Goal: Task Accomplishment & Management: Manage account settings

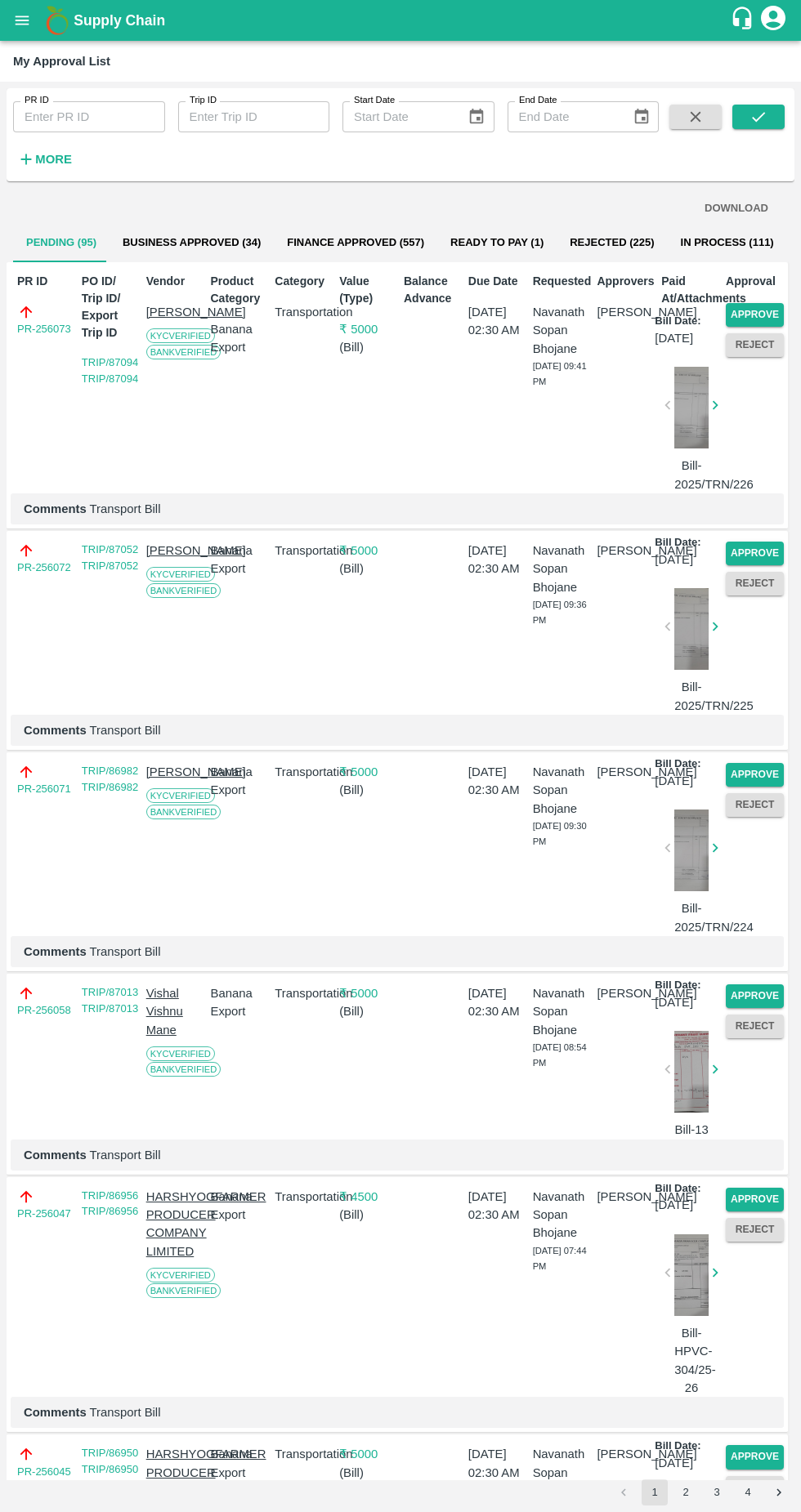
click at [760, 316] on button "Approve" at bounding box center [754, 314] width 58 height 24
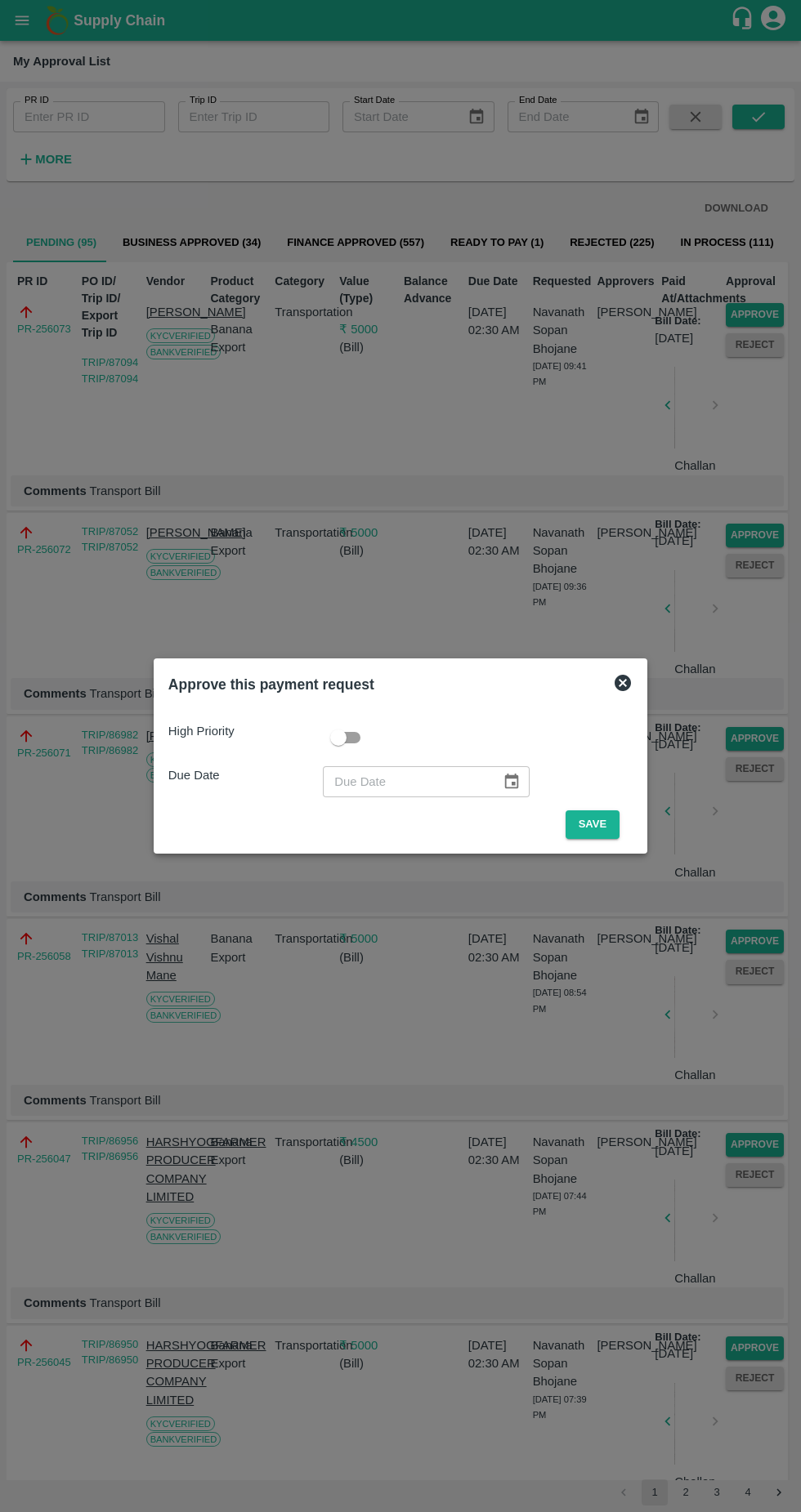
click at [596, 817] on button "Save" at bounding box center [592, 824] width 54 height 28
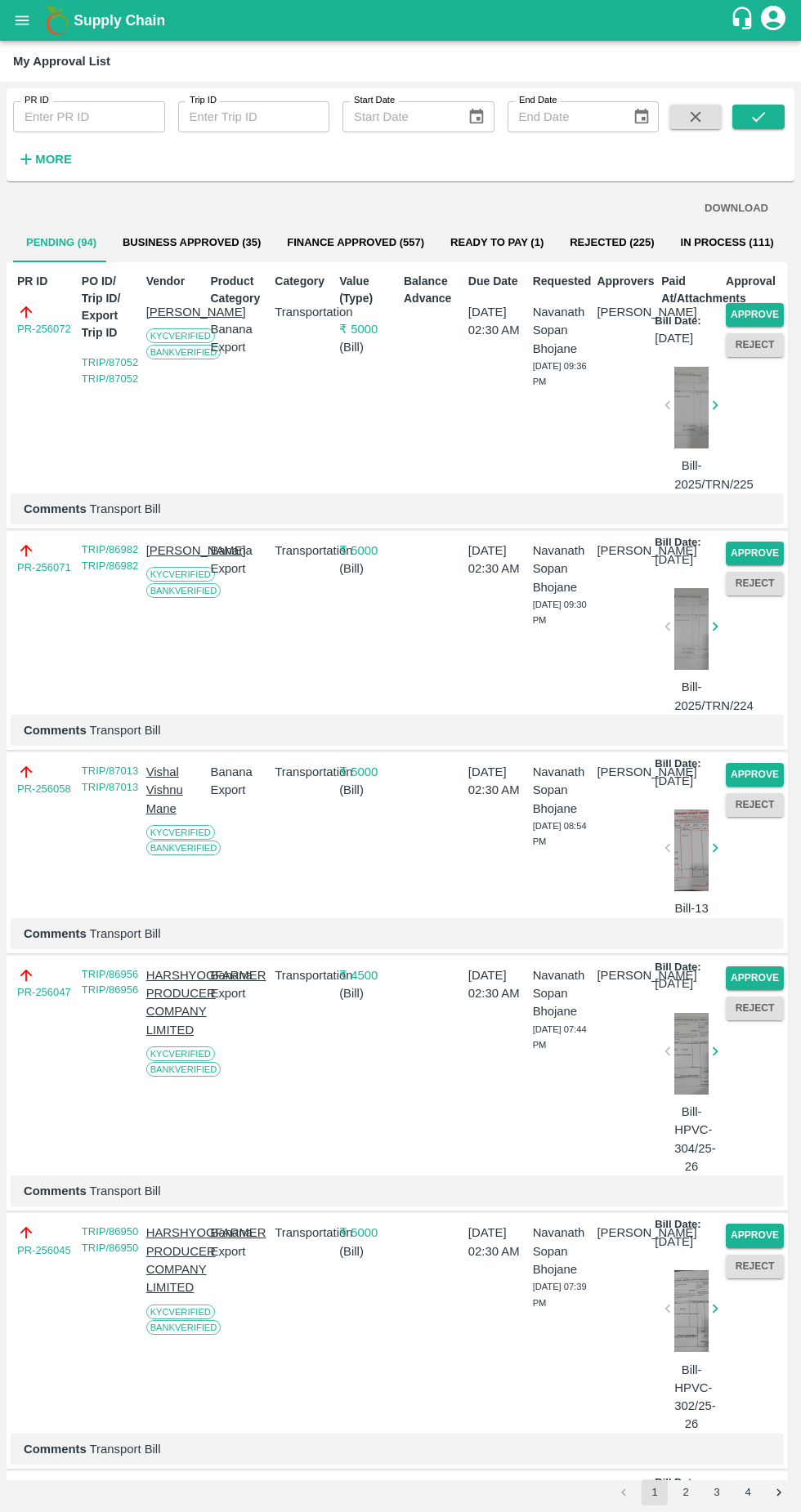
click at [760, 311] on button "Approve" at bounding box center [754, 314] width 58 height 24
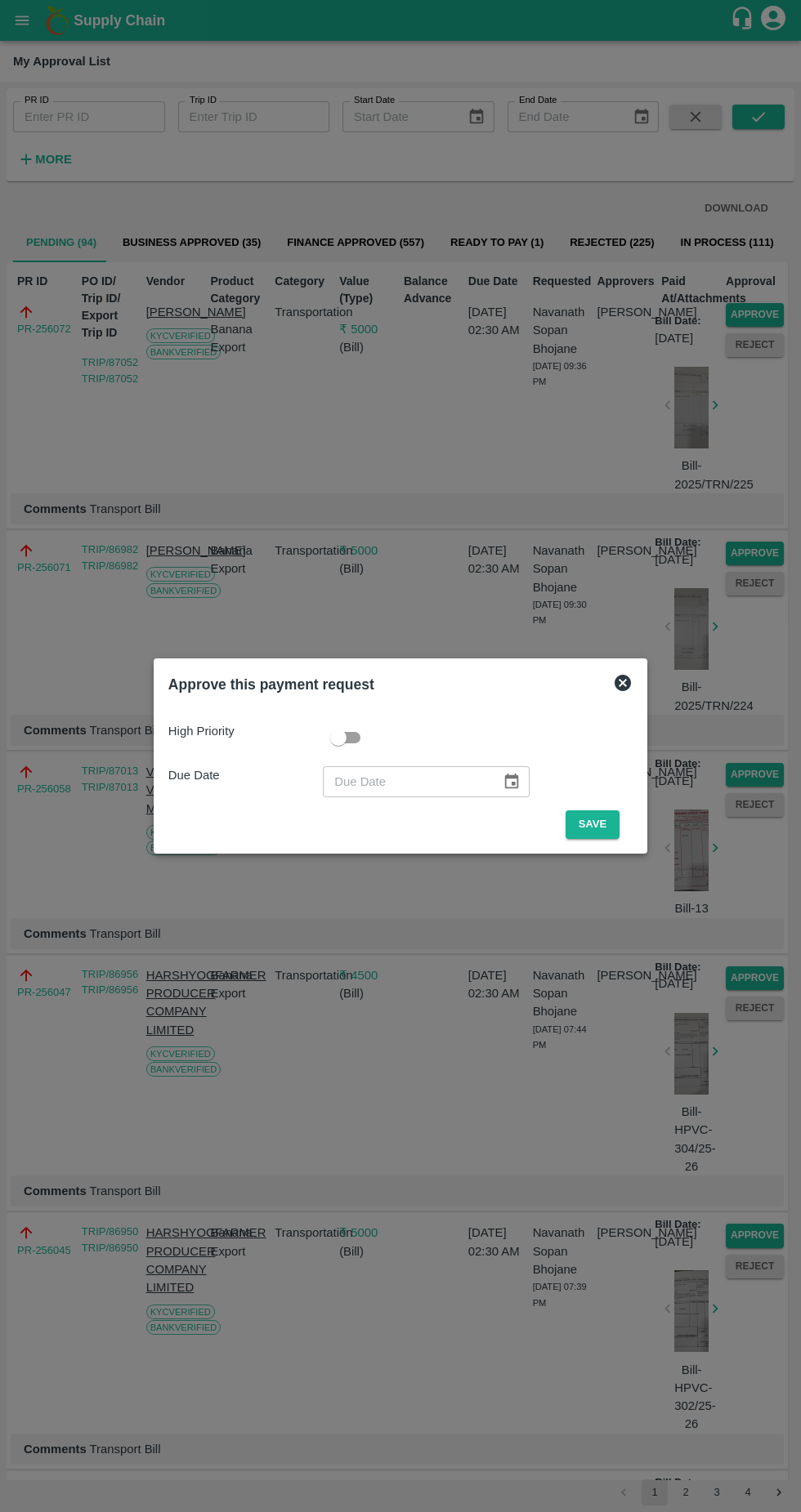
click at [598, 829] on button "Save" at bounding box center [592, 824] width 54 height 28
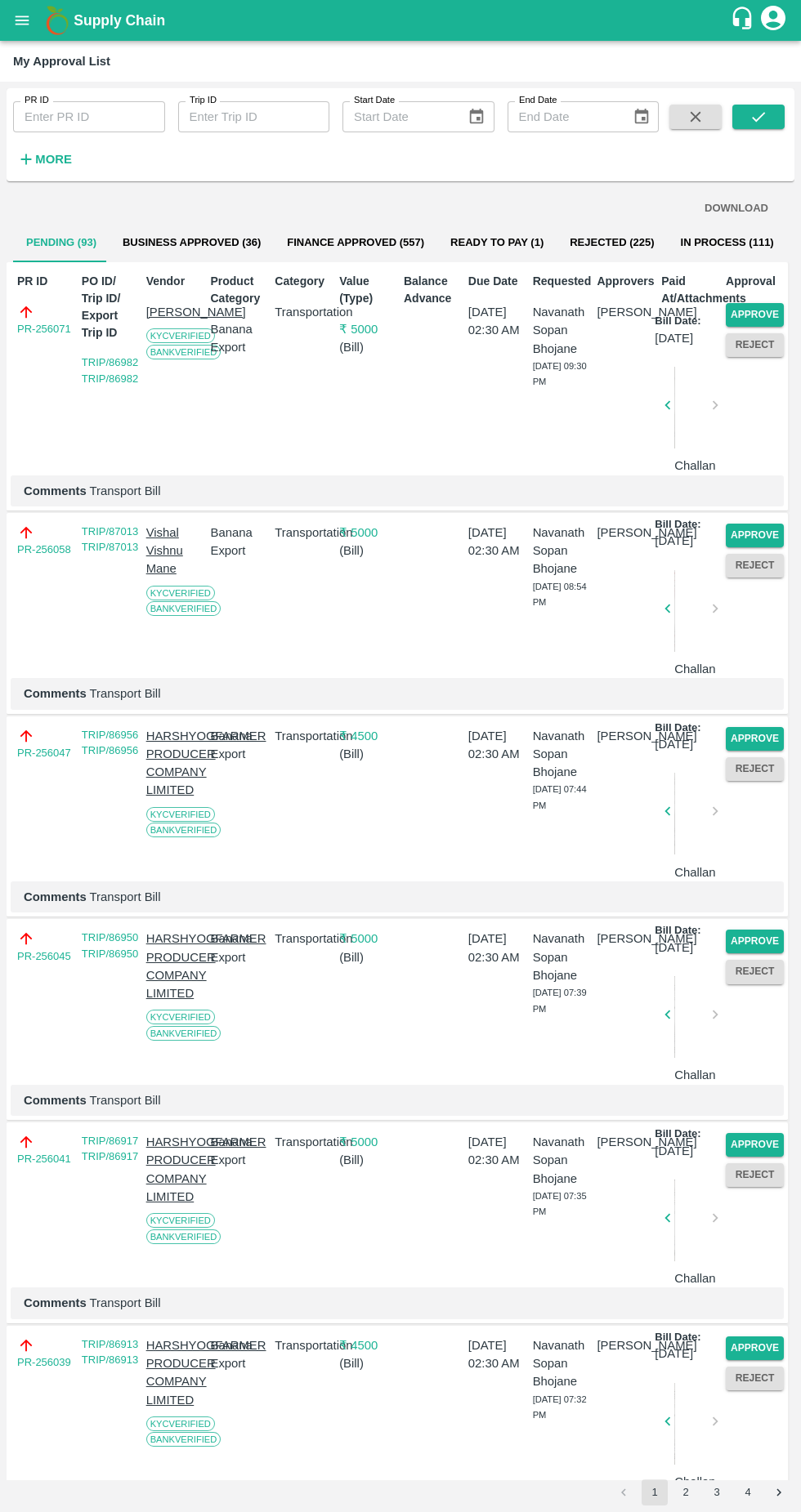
click at [760, 313] on button "Approve" at bounding box center [754, 314] width 58 height 24
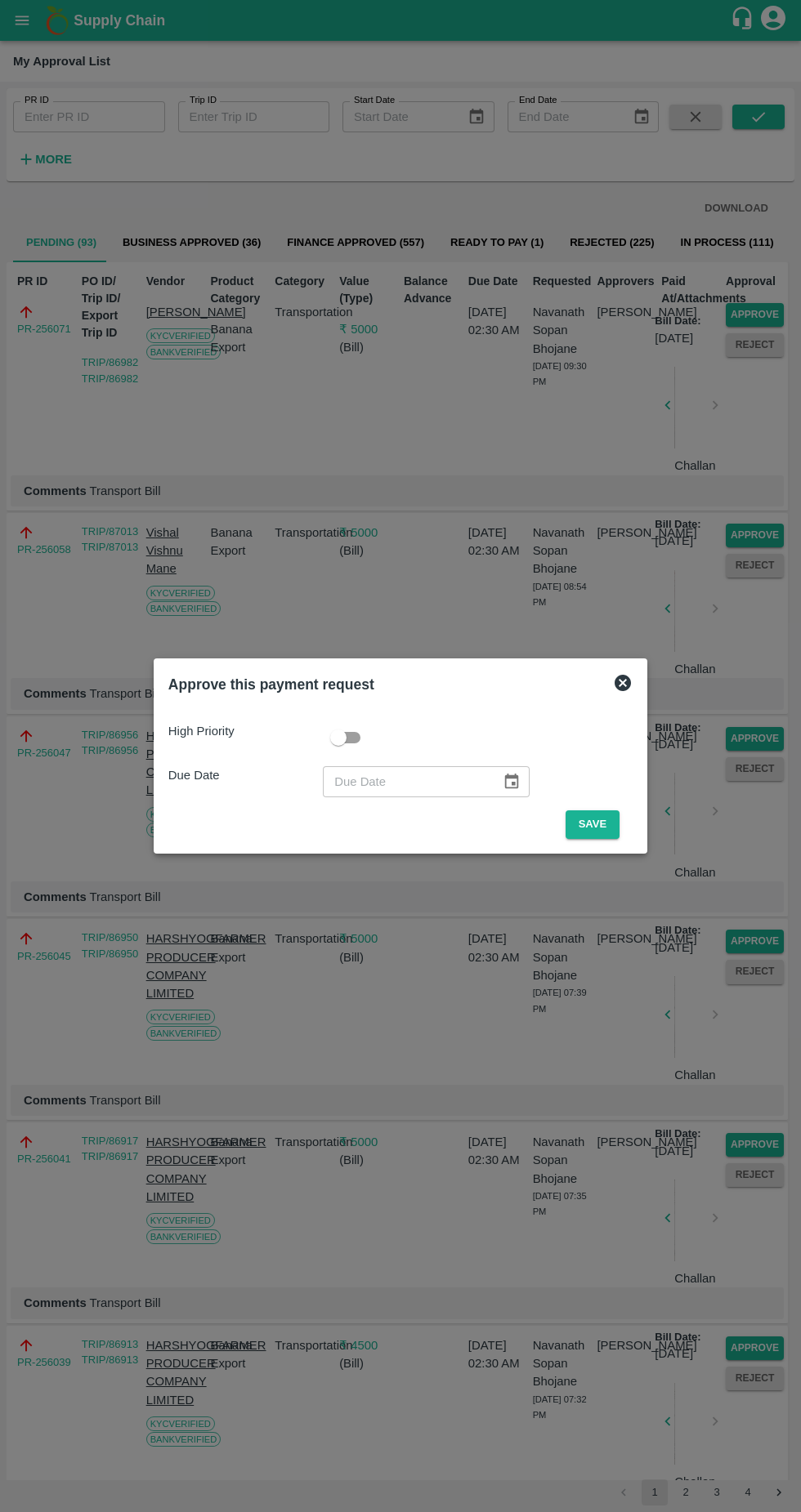
click at [596, 822] on button "Save" at bounding box center [592, 824] width 54 height 28
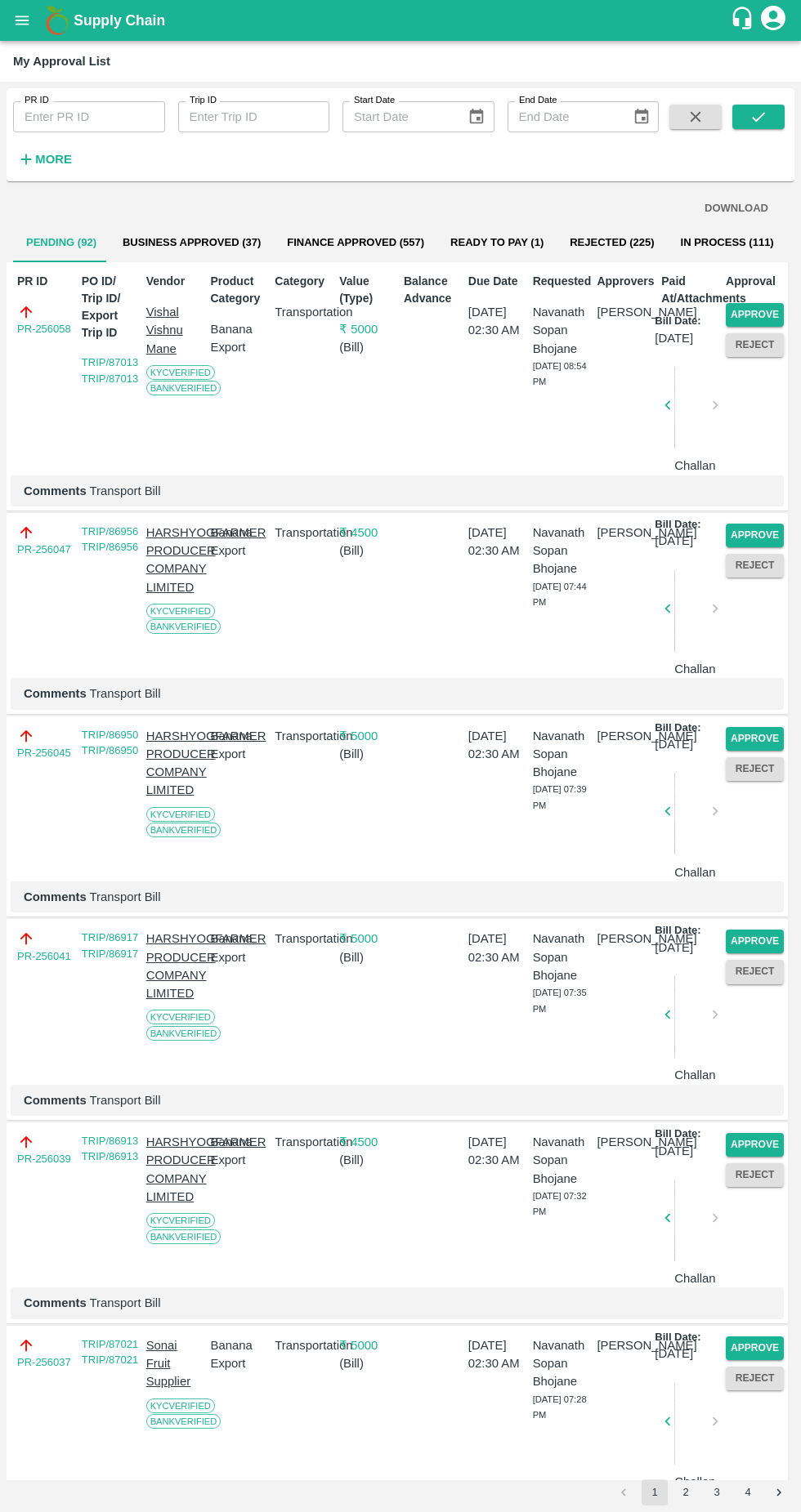
click at [753, 307] on button "Approve" at bounding box center [754, 314] width 58 height 24
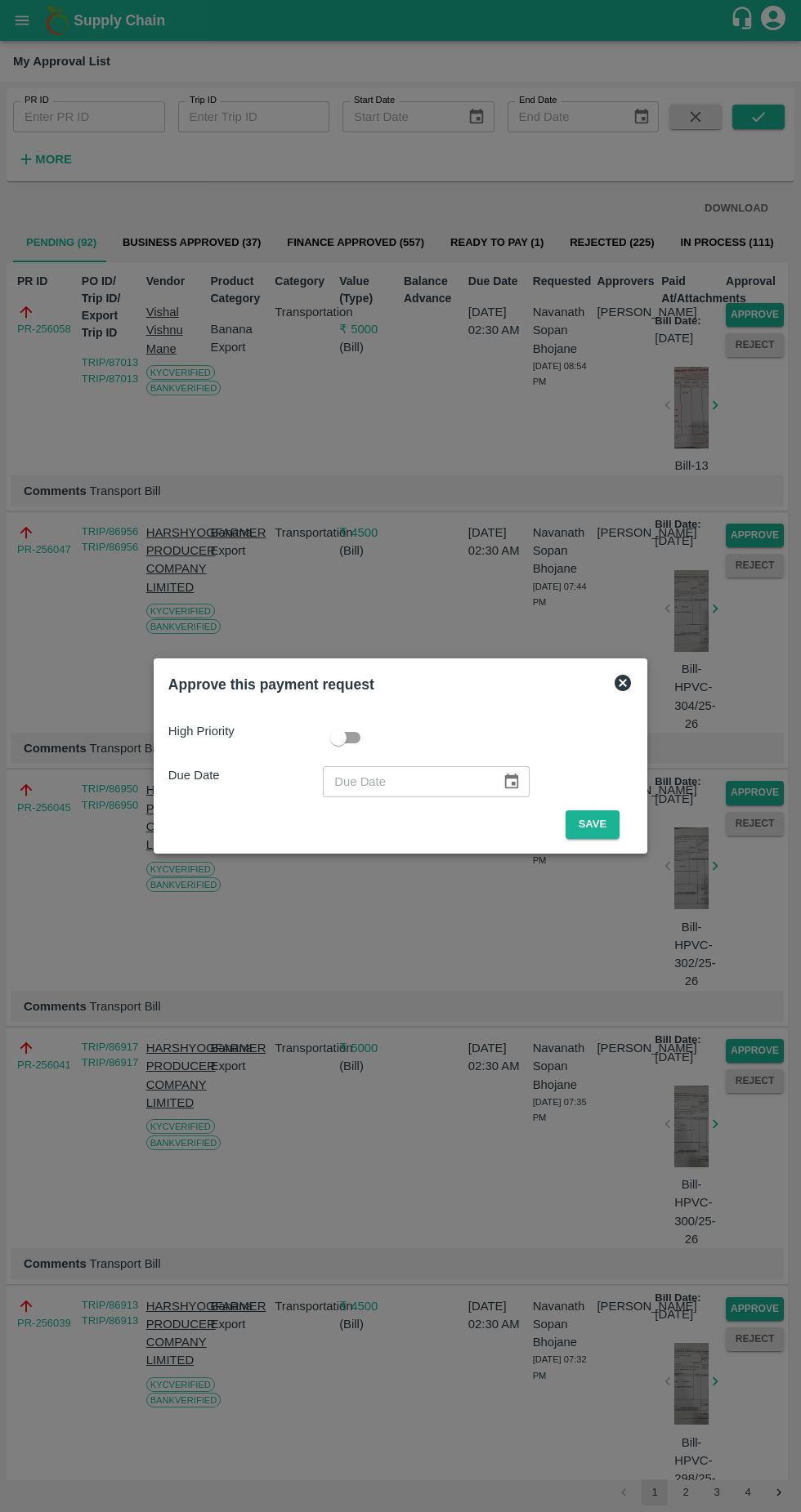
click at [594, 821] on button "Save" at bounding box center [592, 824] width 54 height 28
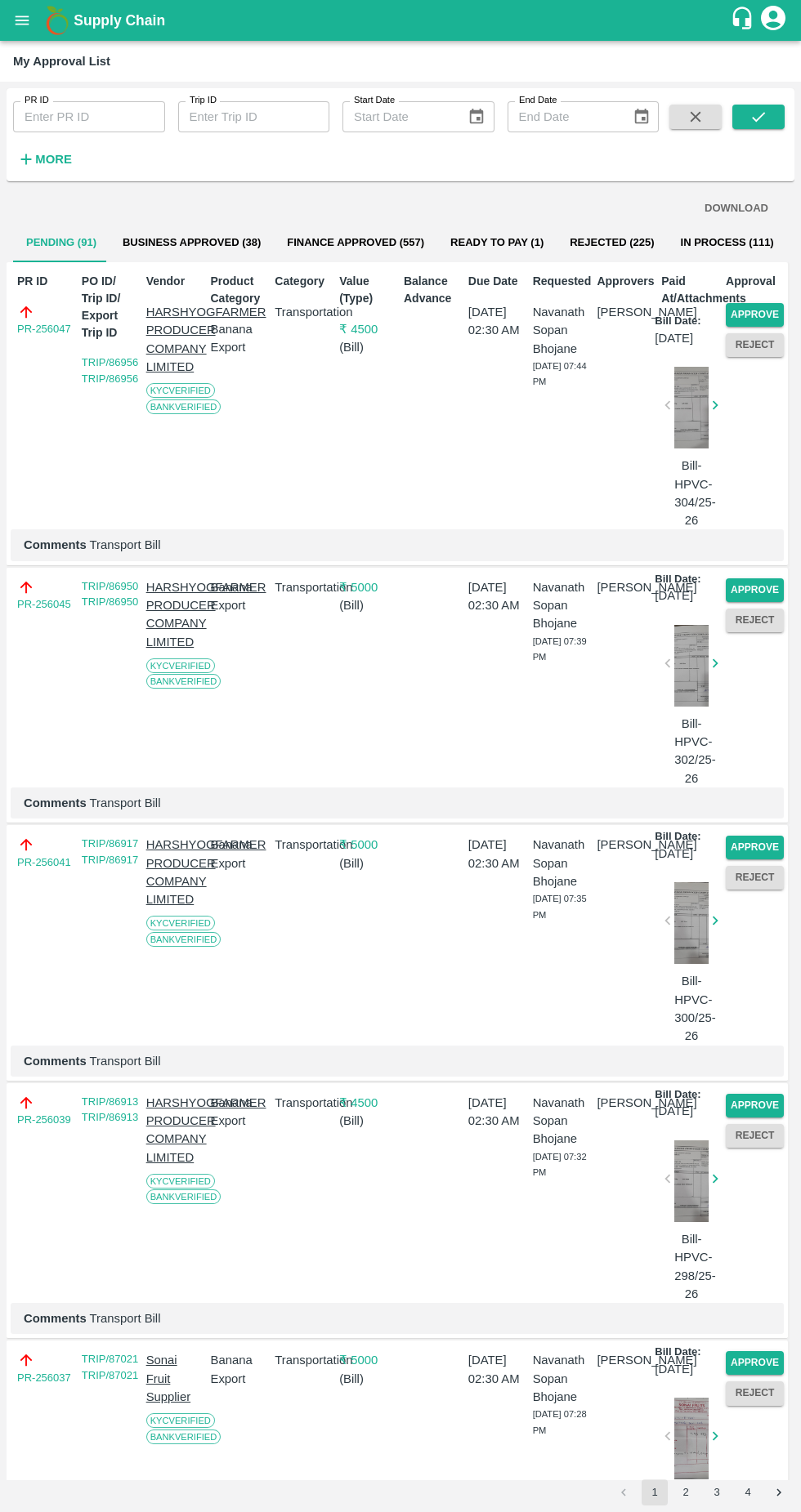
click at [753, 304] on button "Approve" at bounding box center [754, 314] width 58 height 24
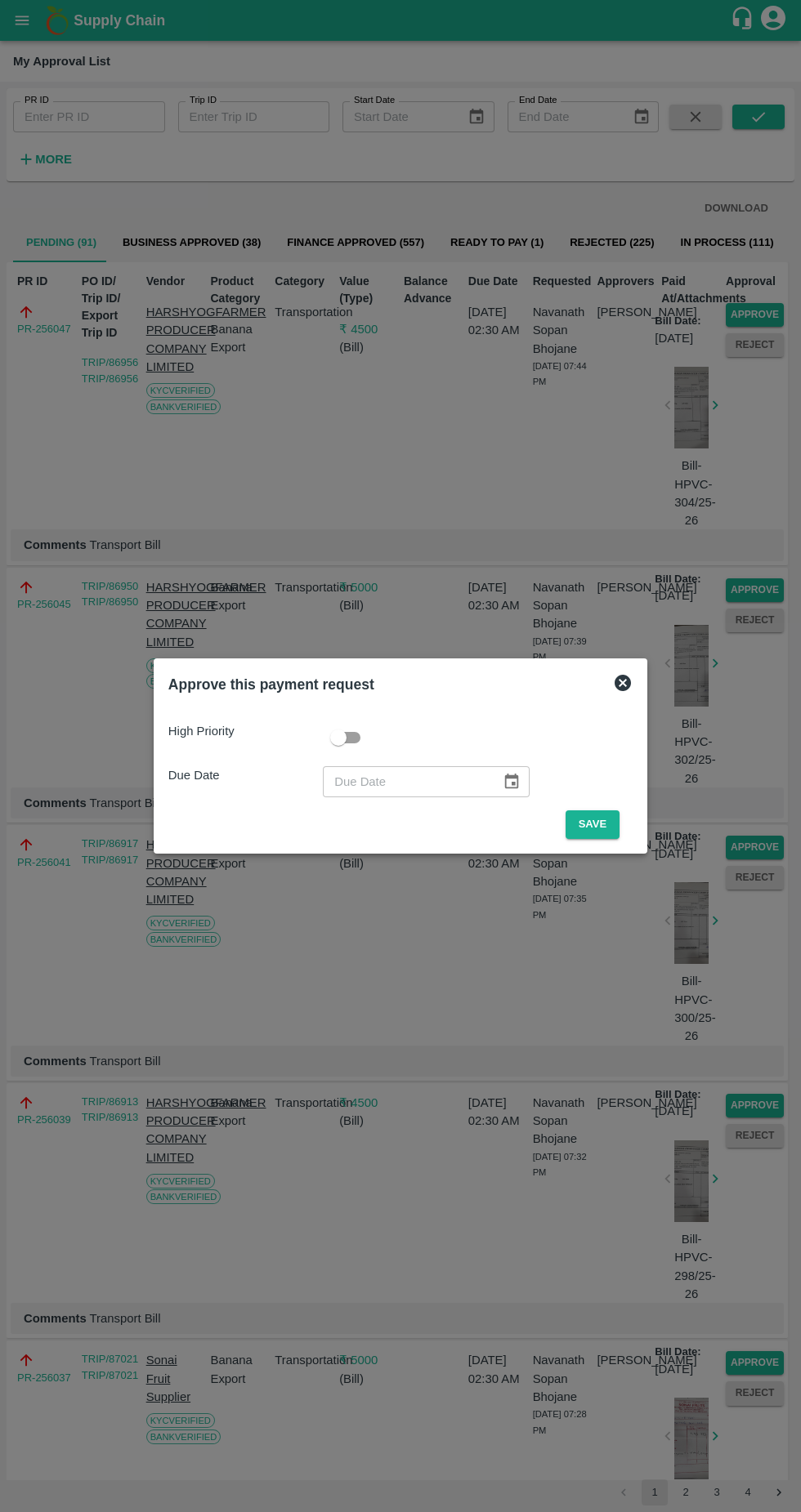
click at [591, 821] on button "Save" at bounding box center [592, 824] width 54 height 28
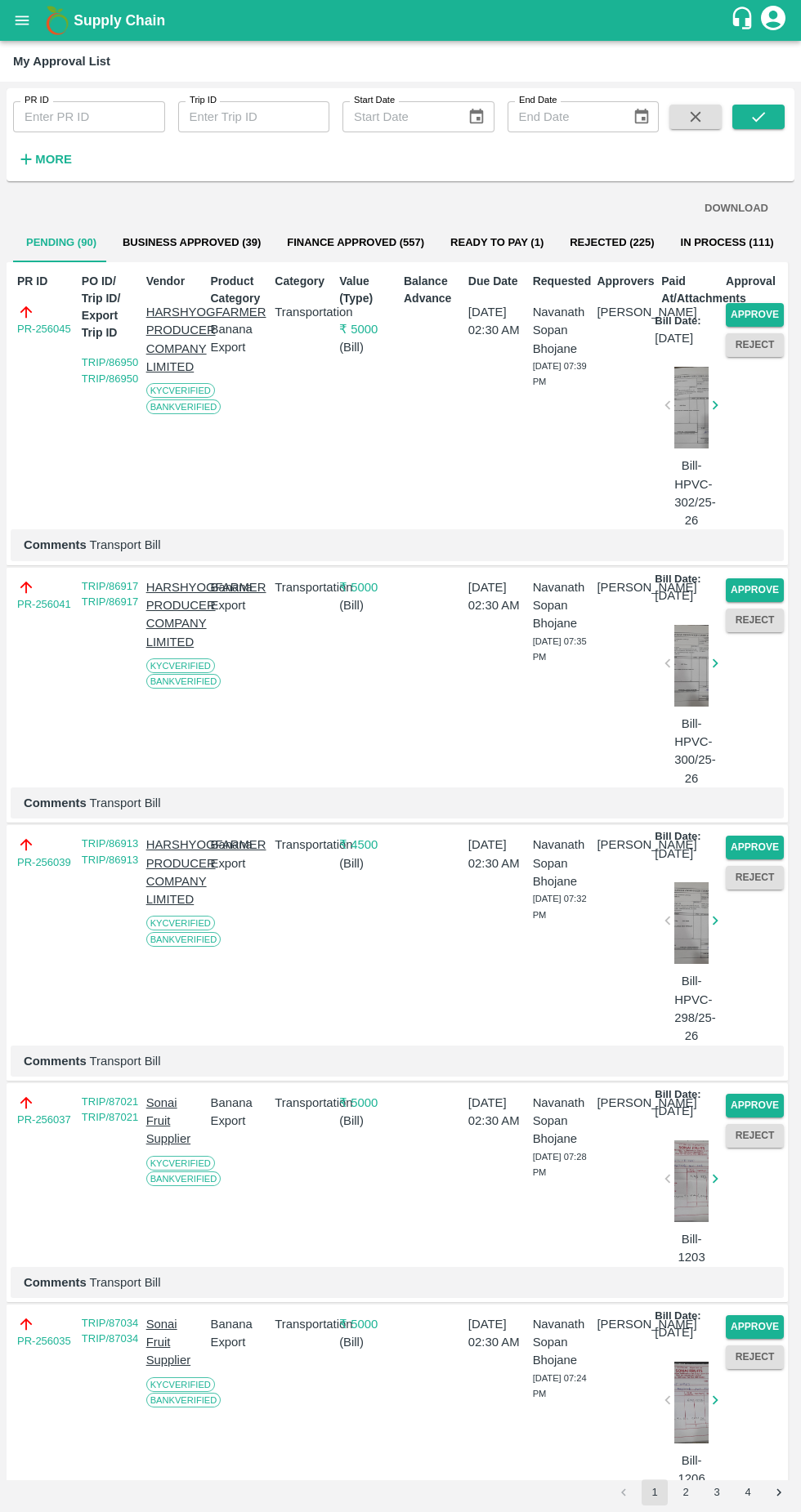
click at [758, 312] on button "Approve" at bounding box center [754, 314] width 58 height 24
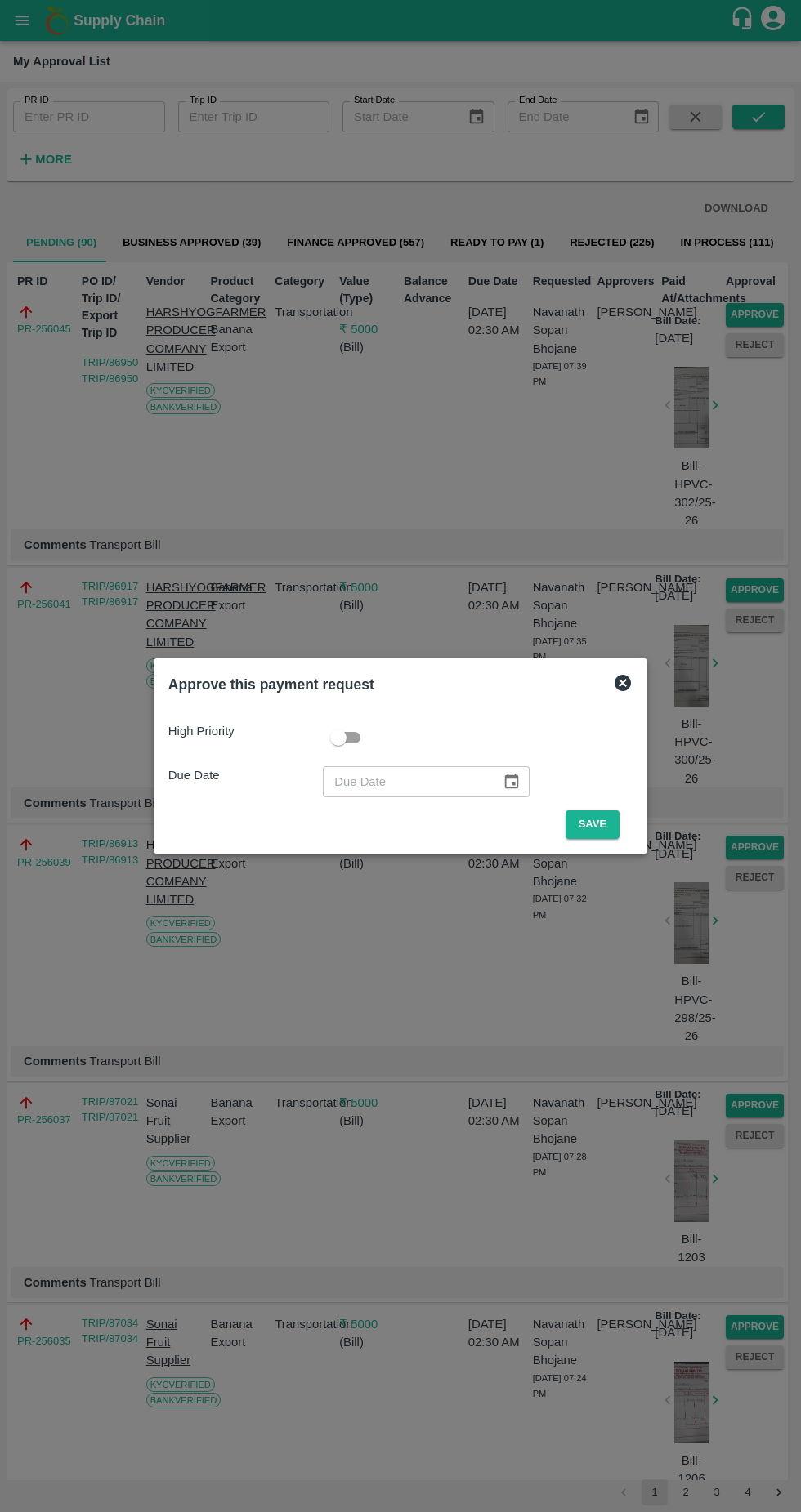
click at [596, 818] on button "Save" at bounding box center [592, 824] width 54 height 28
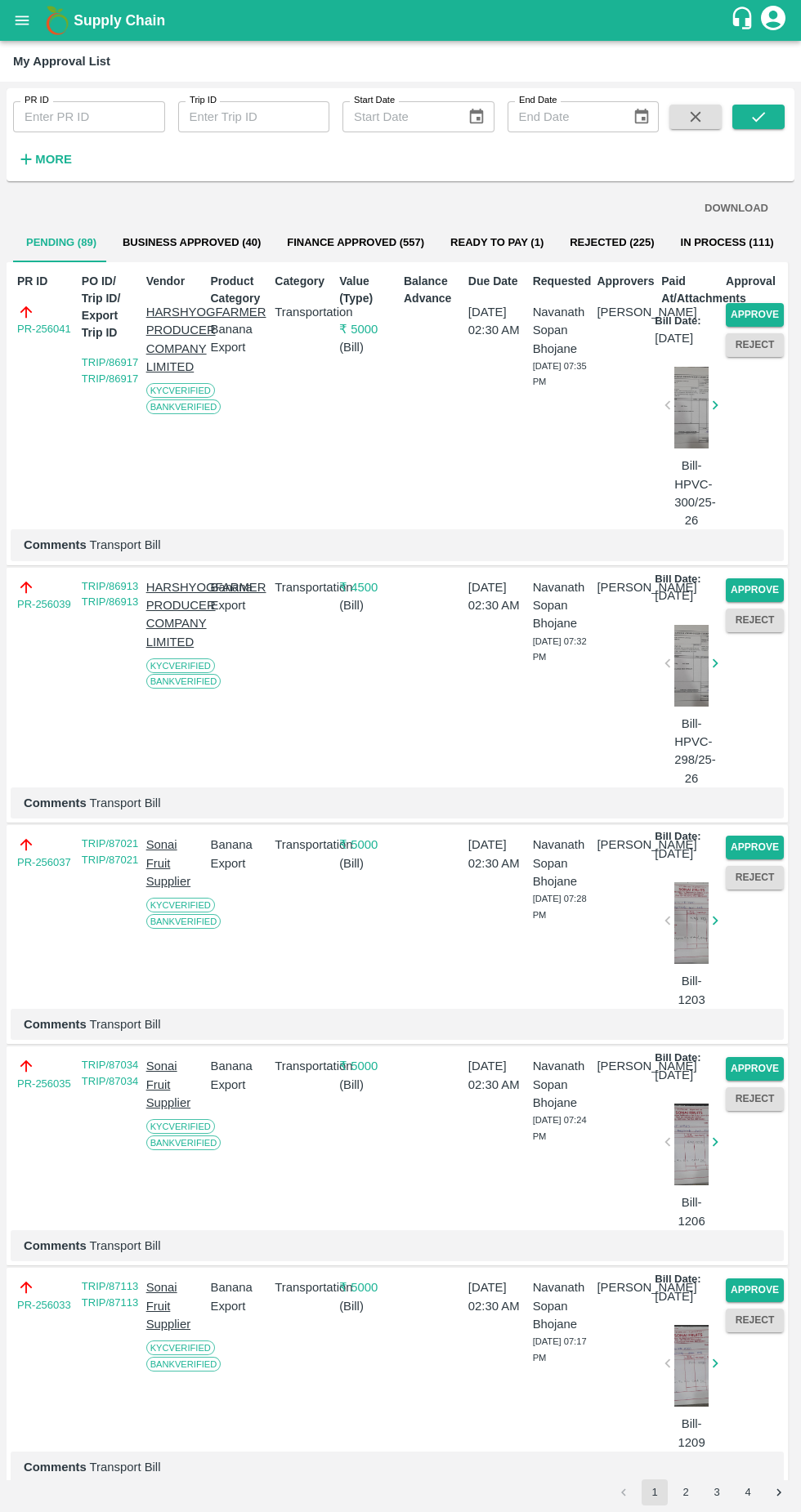
click at [761, 307] on button "Approve" at bounding box center [754, 314] width 58 height 24
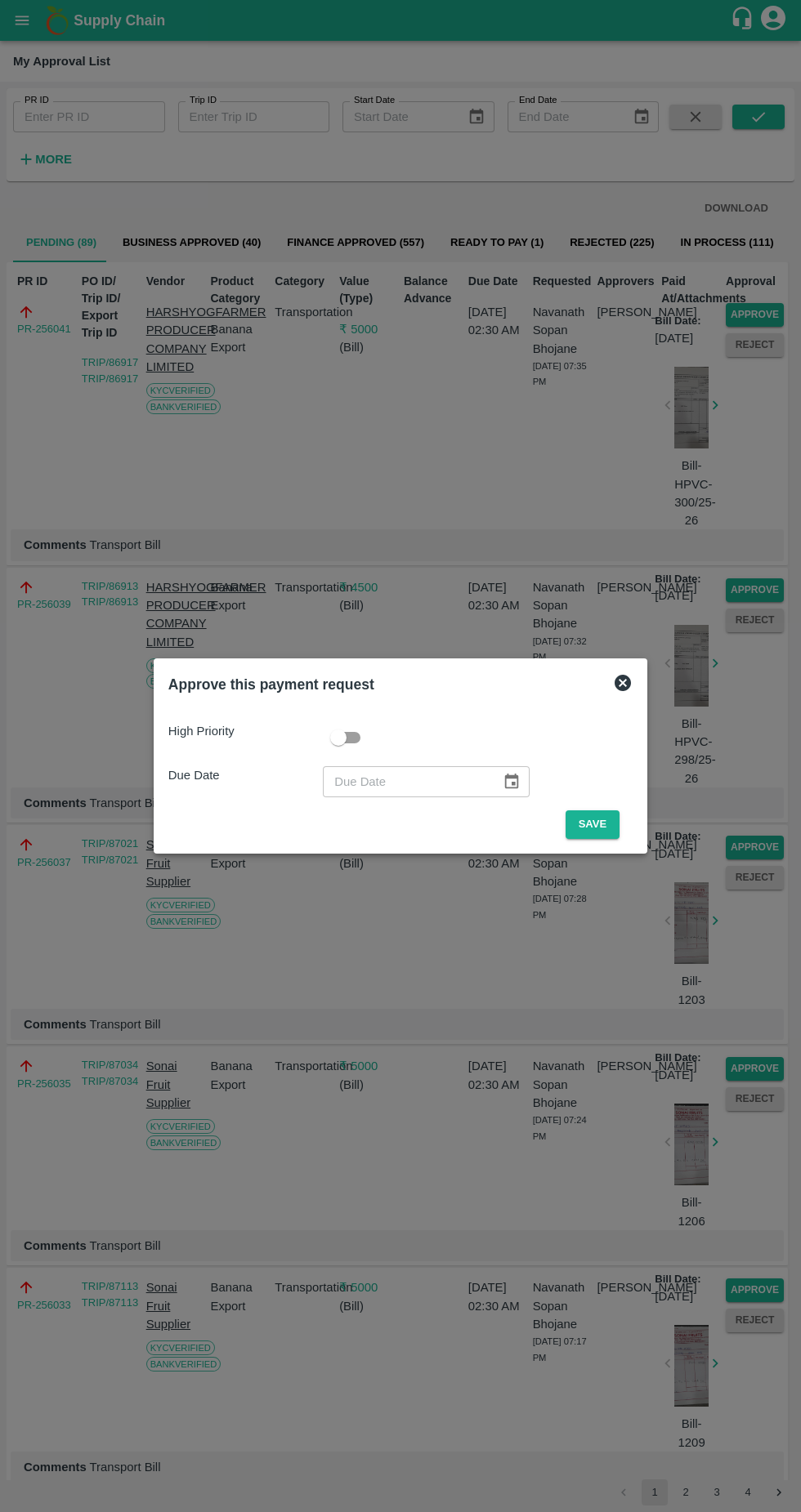
click at [596, 824] on button "Save" at bounding box center [592, 824] width 54 height 28
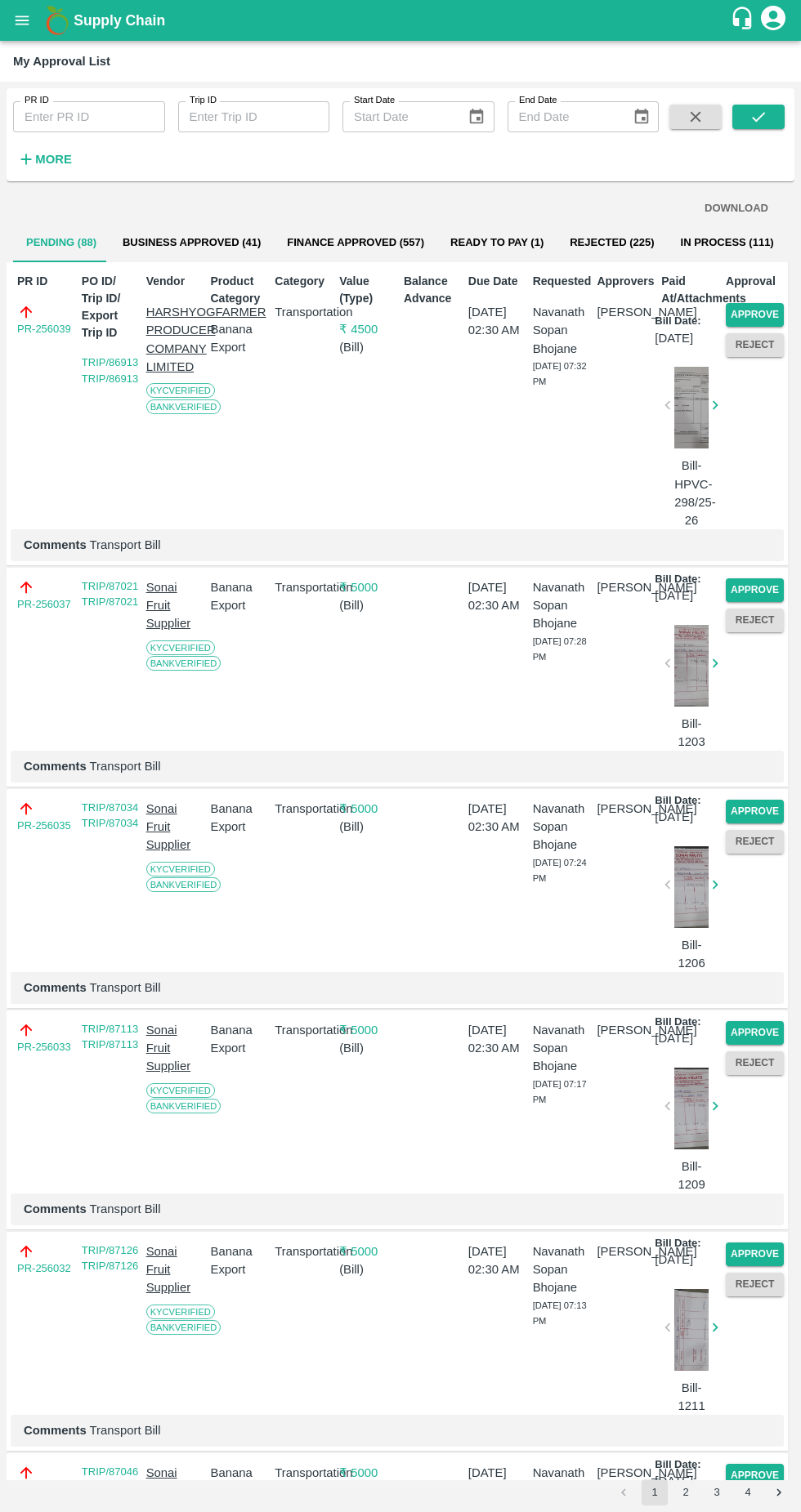
click at [768, 314] on button "Approve" at bounding box center [754, 314] width 58 height 24
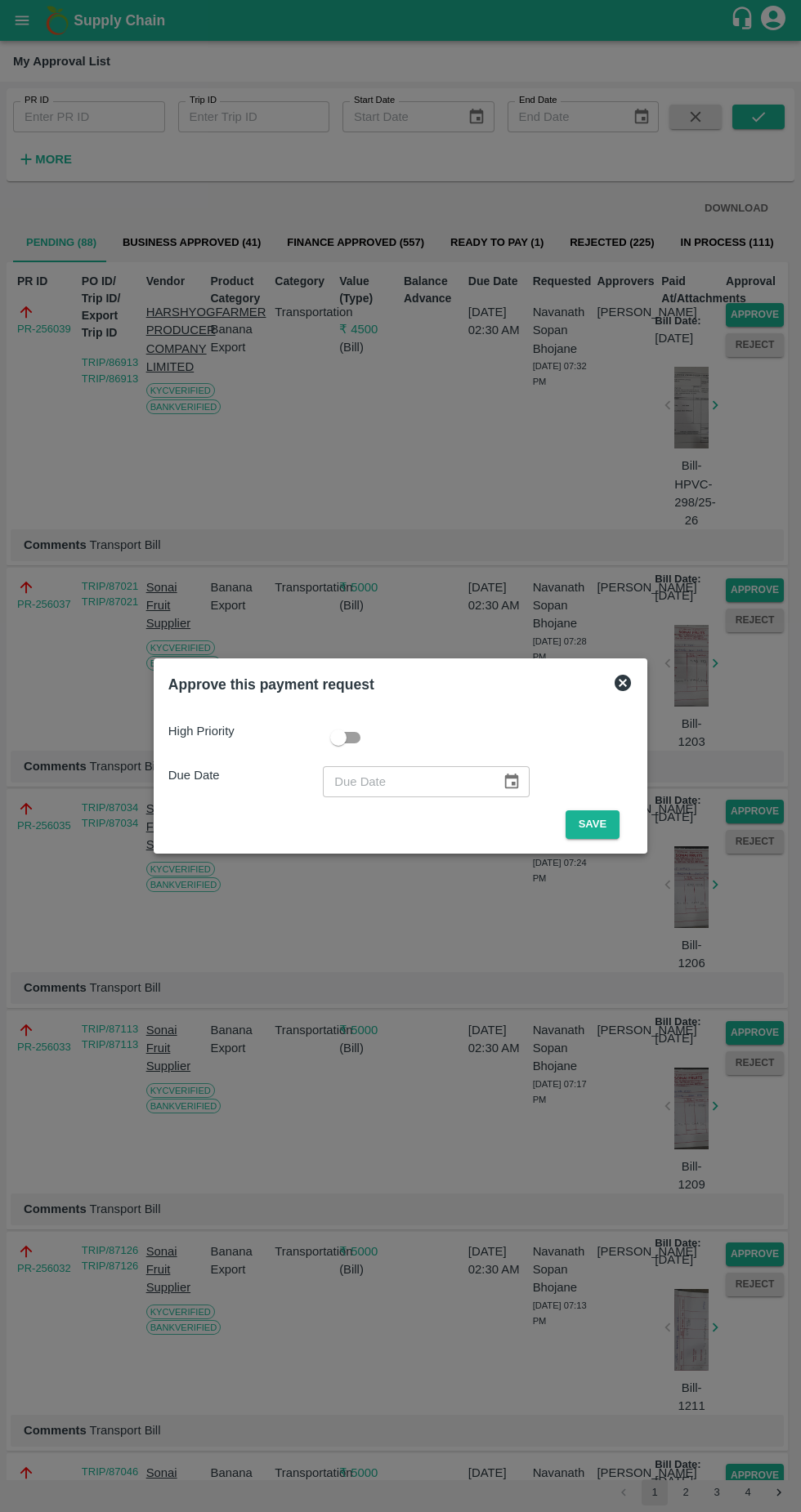
click at [596, 824] on button "Save" at bounding box center [592, 824] width 54 height 28
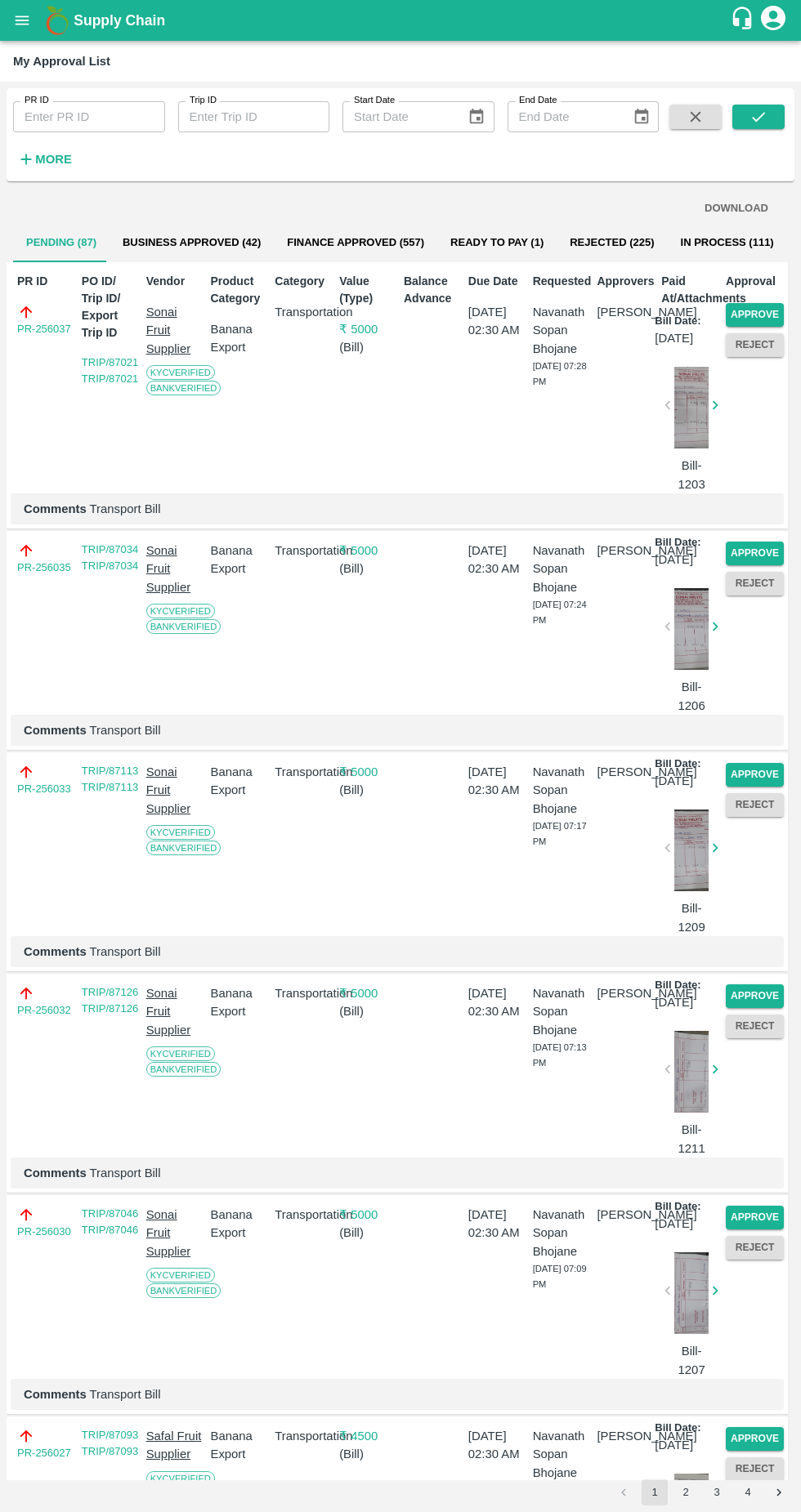
click at [761, 312] on button "Approve" at bounding box center [754, 314] width 58 height 24
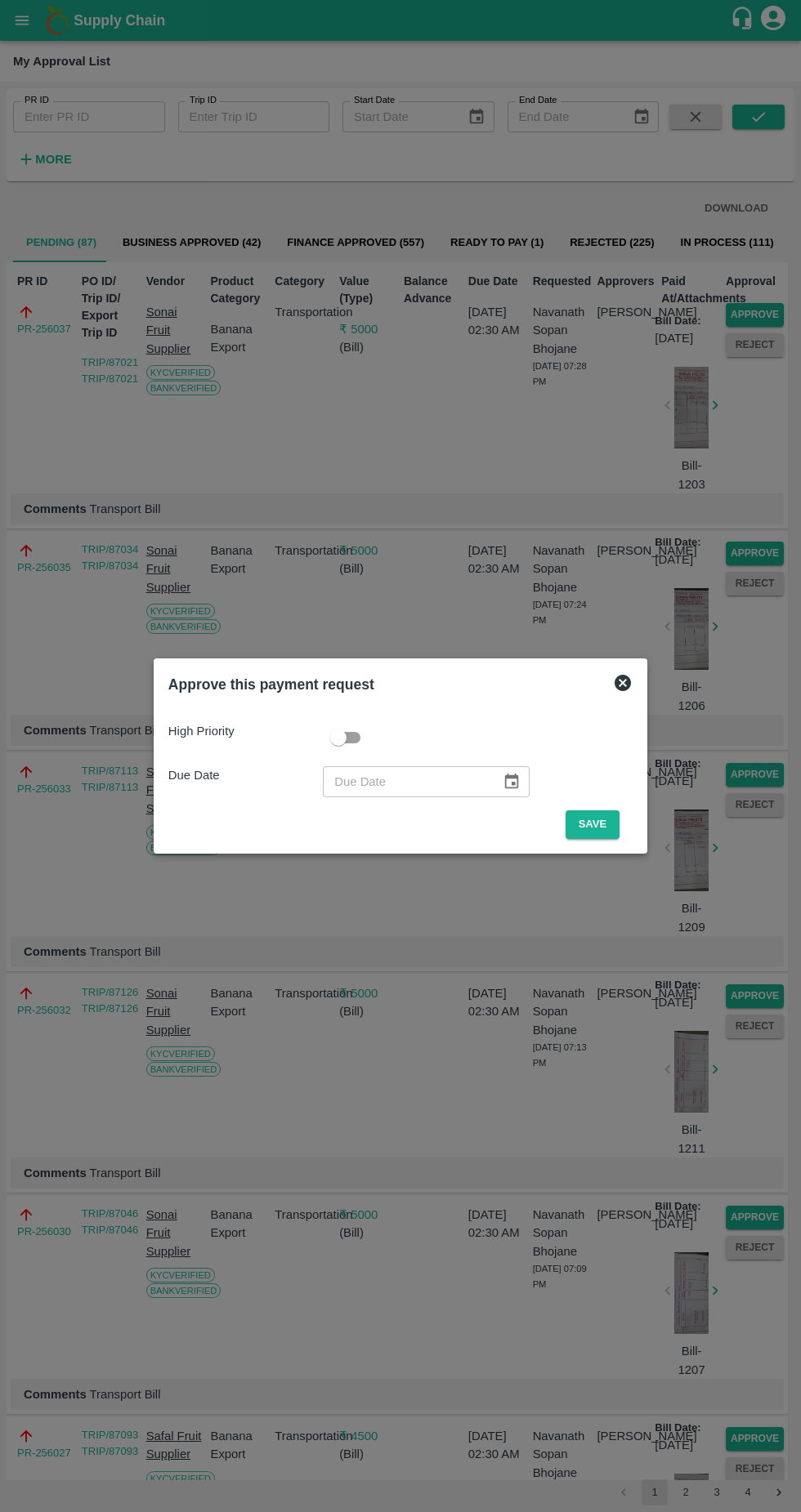
click at [597, 826] on button "Save" at bounding box center [592, 824] width 54 height 28
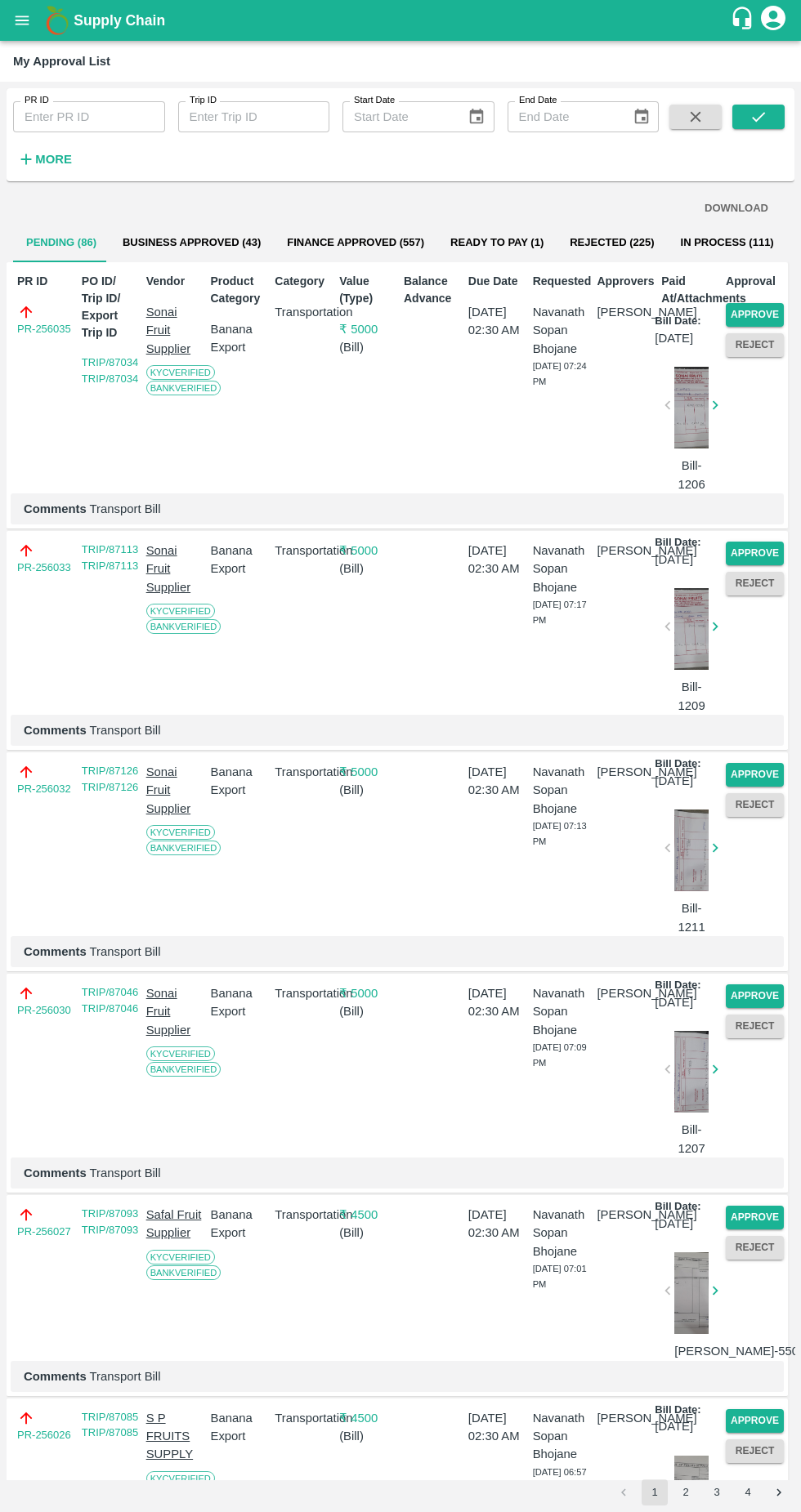
click at [741, 310] on button "Approve" at bounding box center [754, 314] width 58 height 24
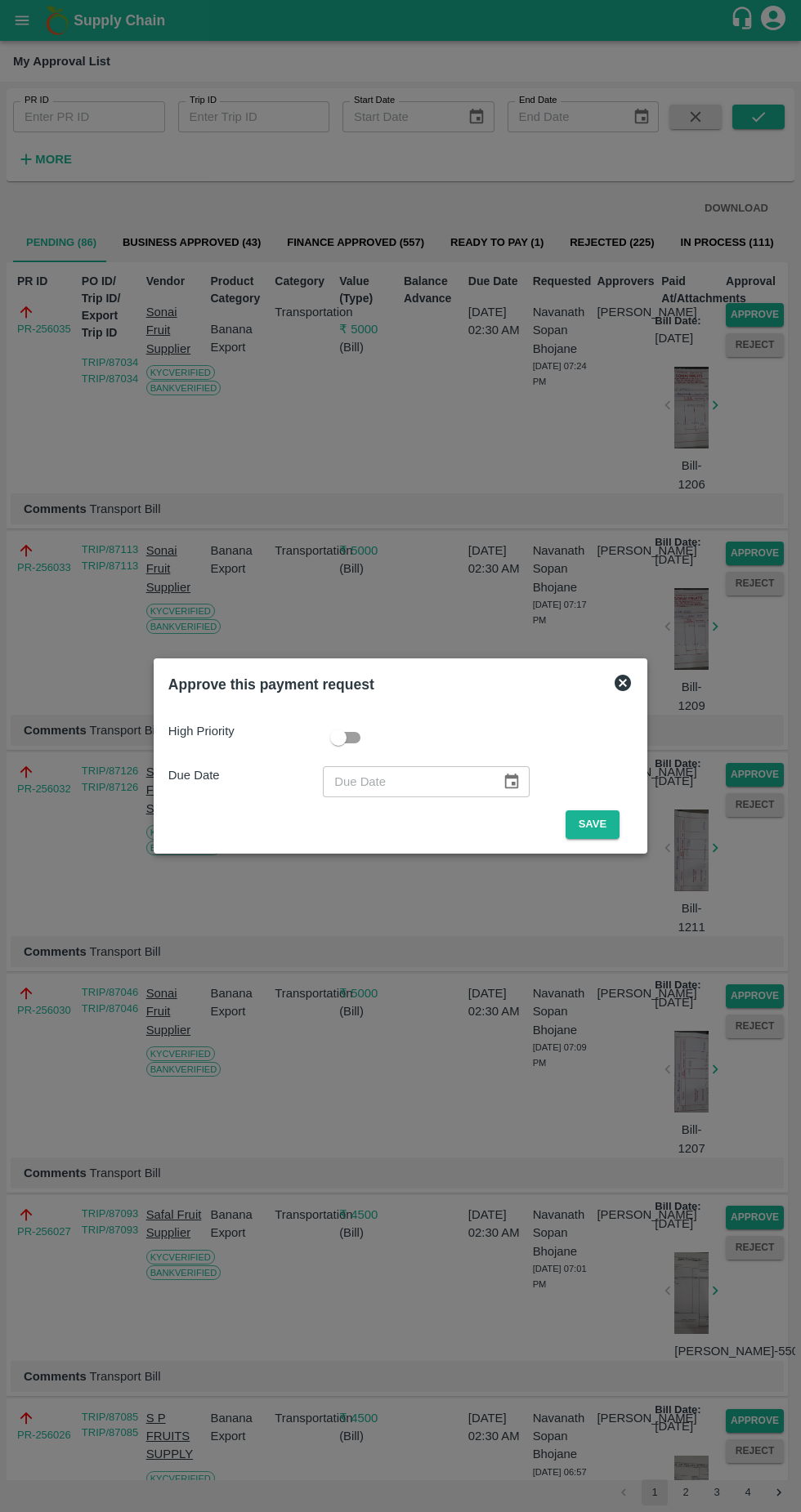
click at [602, 819] on button "Save" at bounding box center [592, 824] width 54 height 28
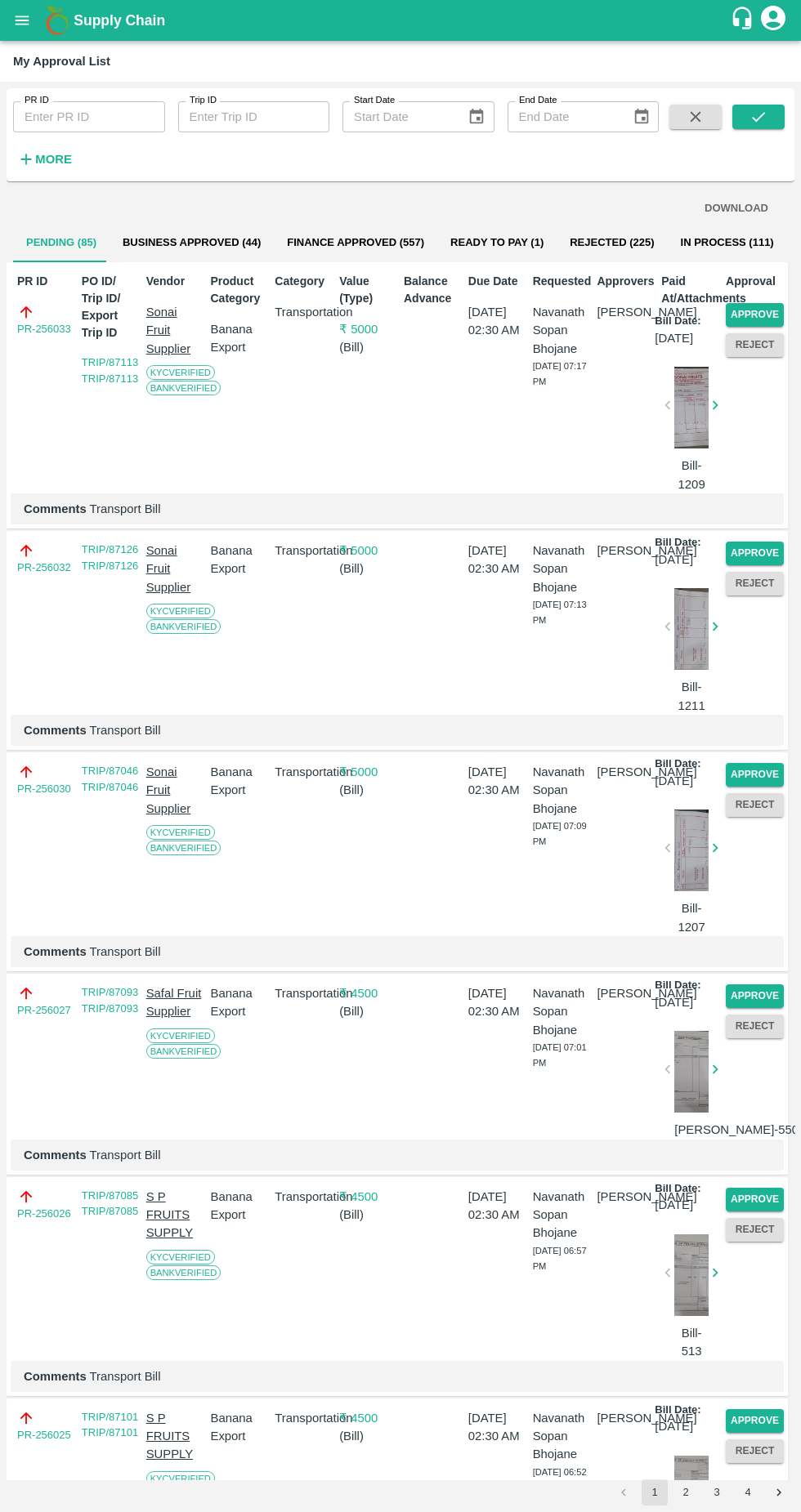
click at [744, 305] on button "Approve" at bounding box center [754, 314] width 58 height 24
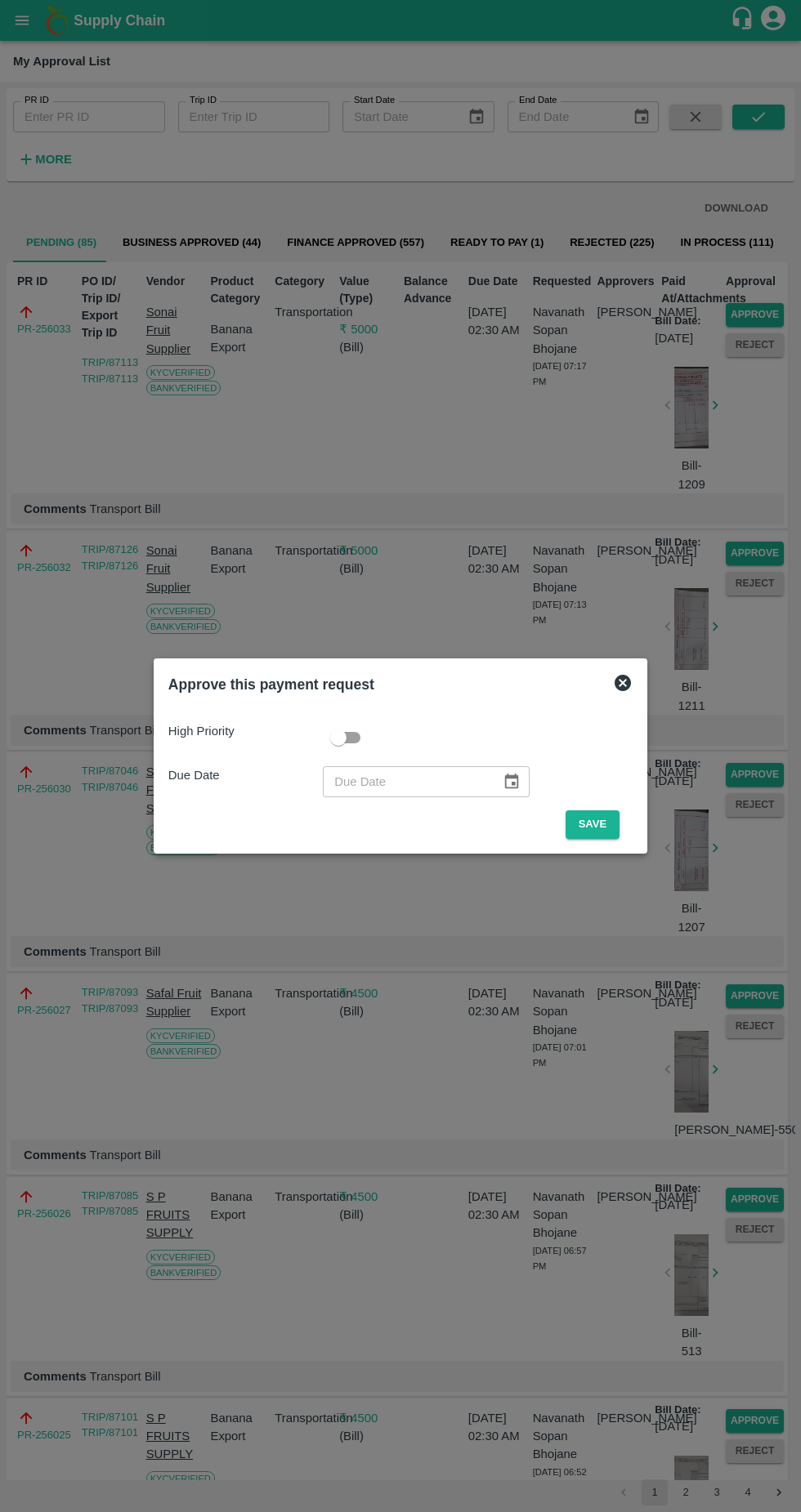
click at [596, 824] on button "Save" at bounding box center [592, 824] width 54 height 28
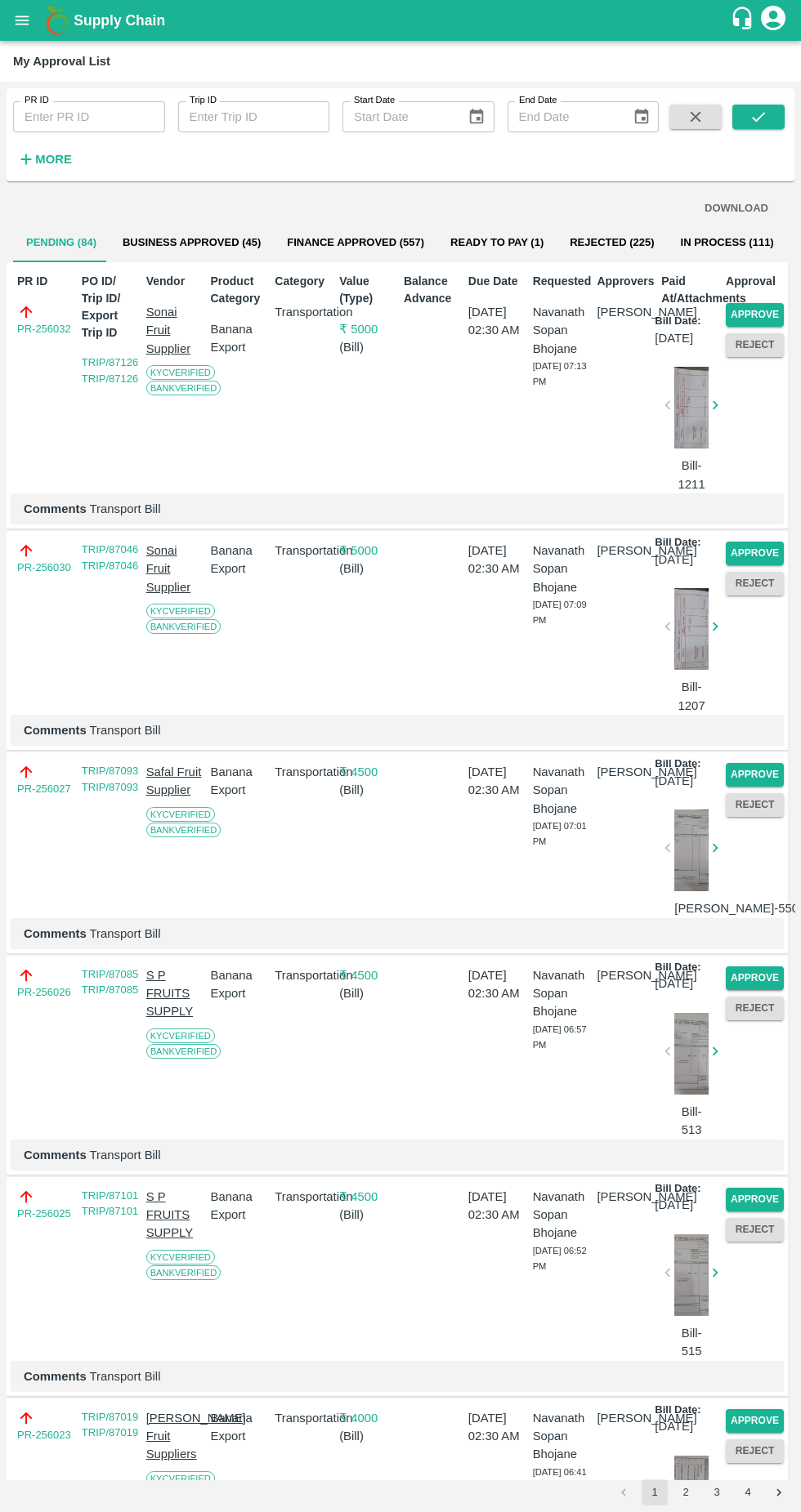
click at [758, 326] on button "Approve" at bounding box center [754, 314] width 58 height 24
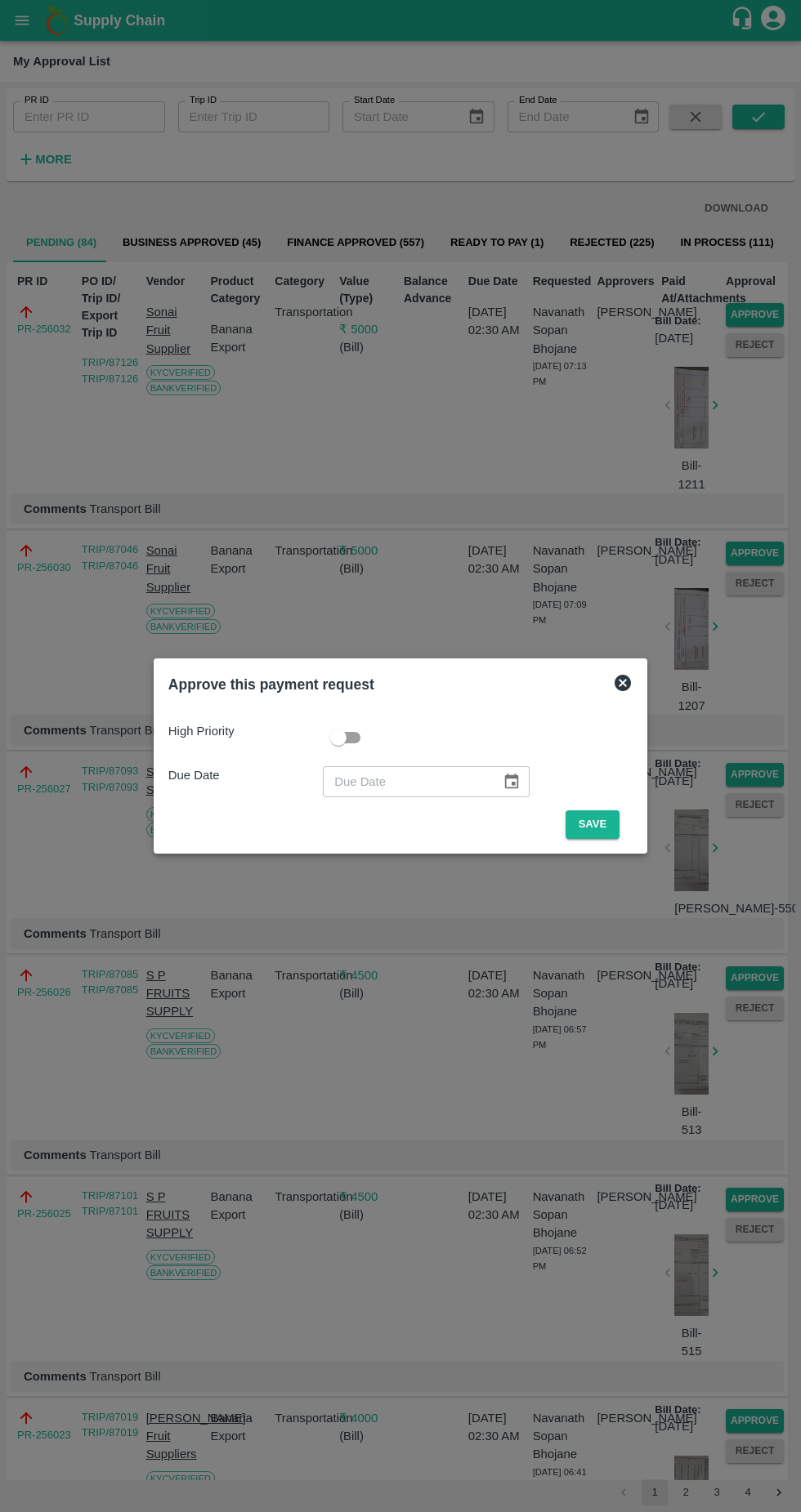
click at [601, 828] on button "Save" at bounding box center [592, 824] width 54 height 28
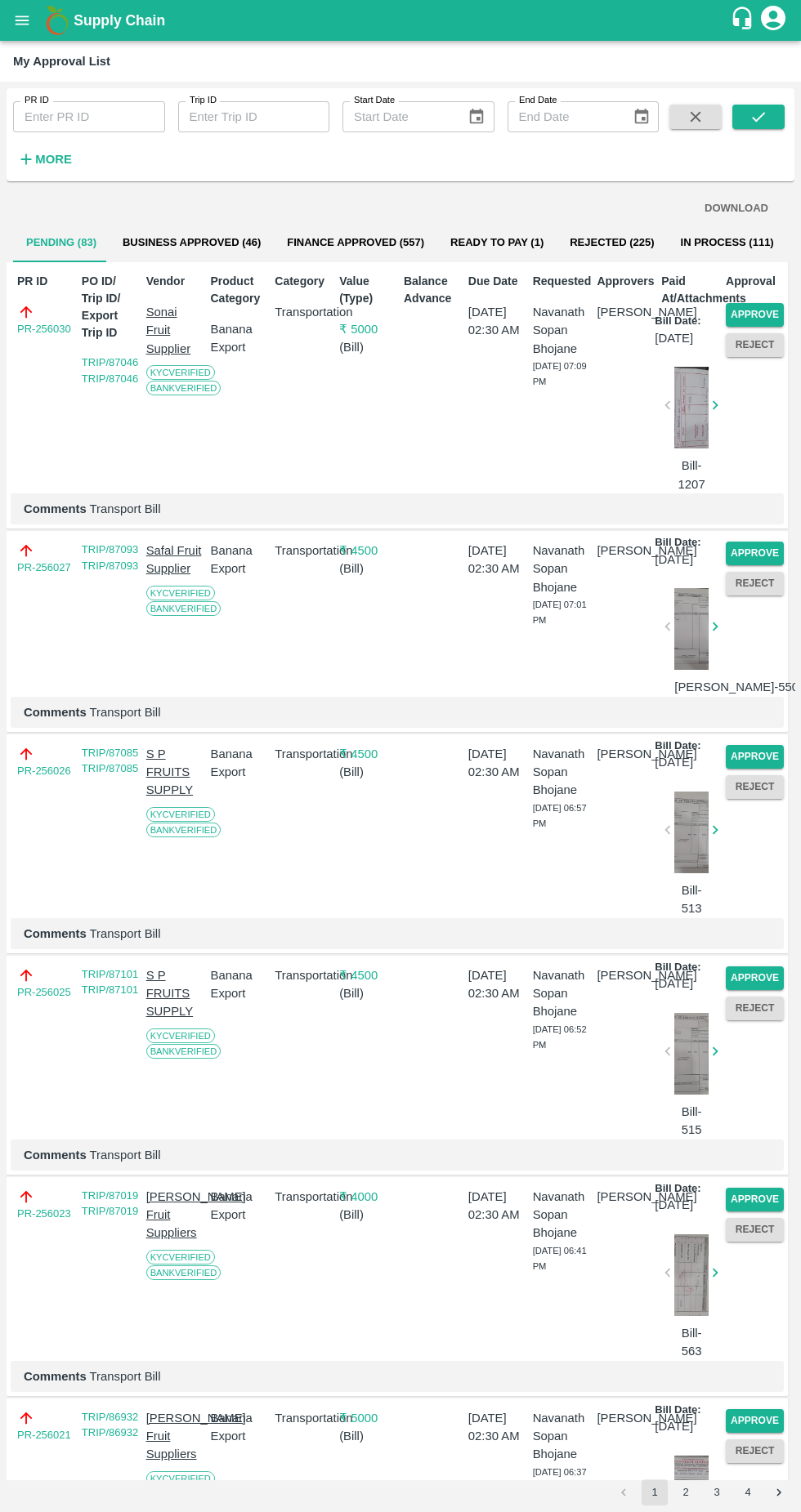
click at [752, 314] on button "Approve" at bounding box center [754, 314] width 58 height 24
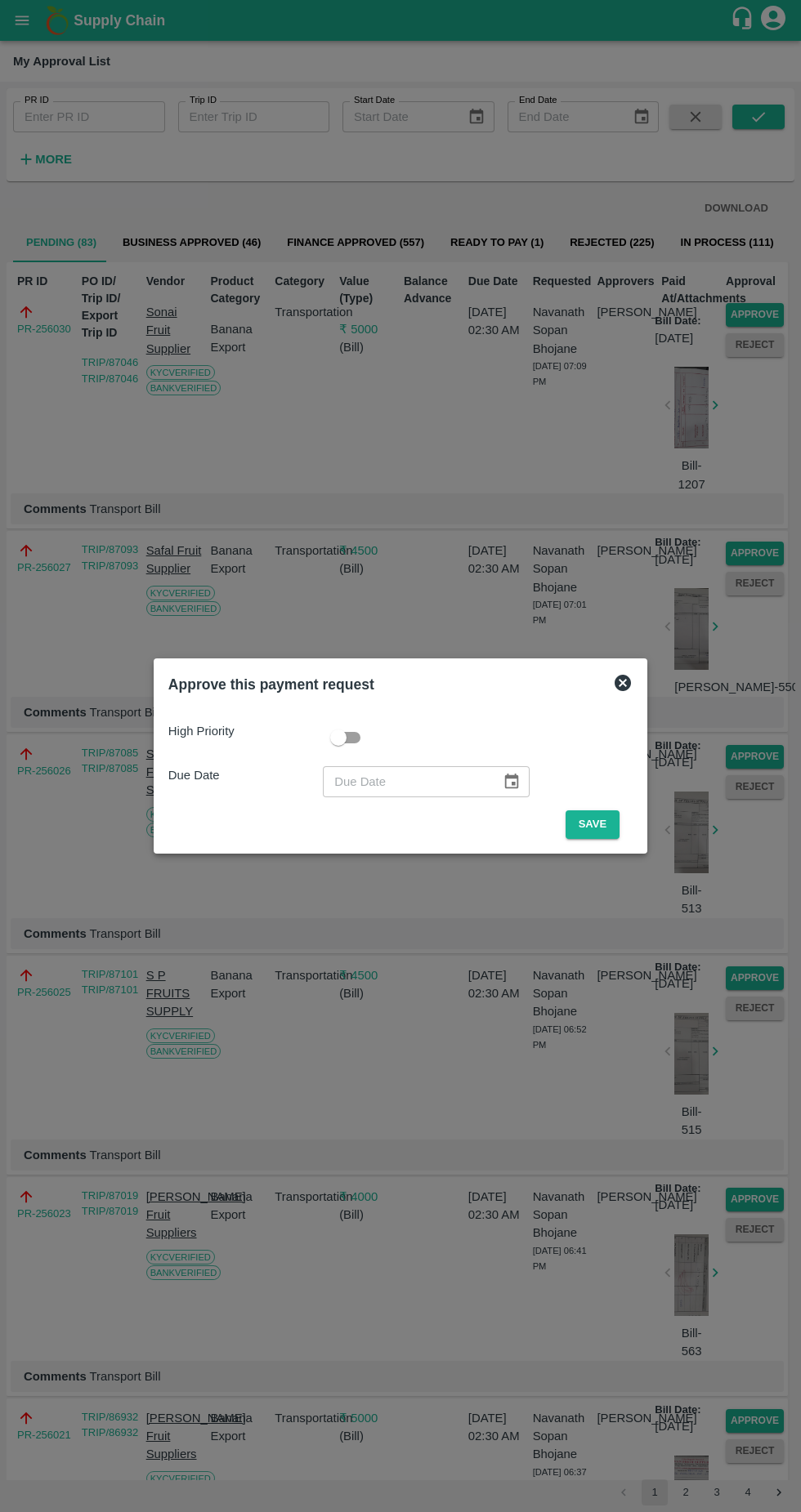
click at [596, 824] on button "Save" at bounding box center [592, 824] width 54 height 28
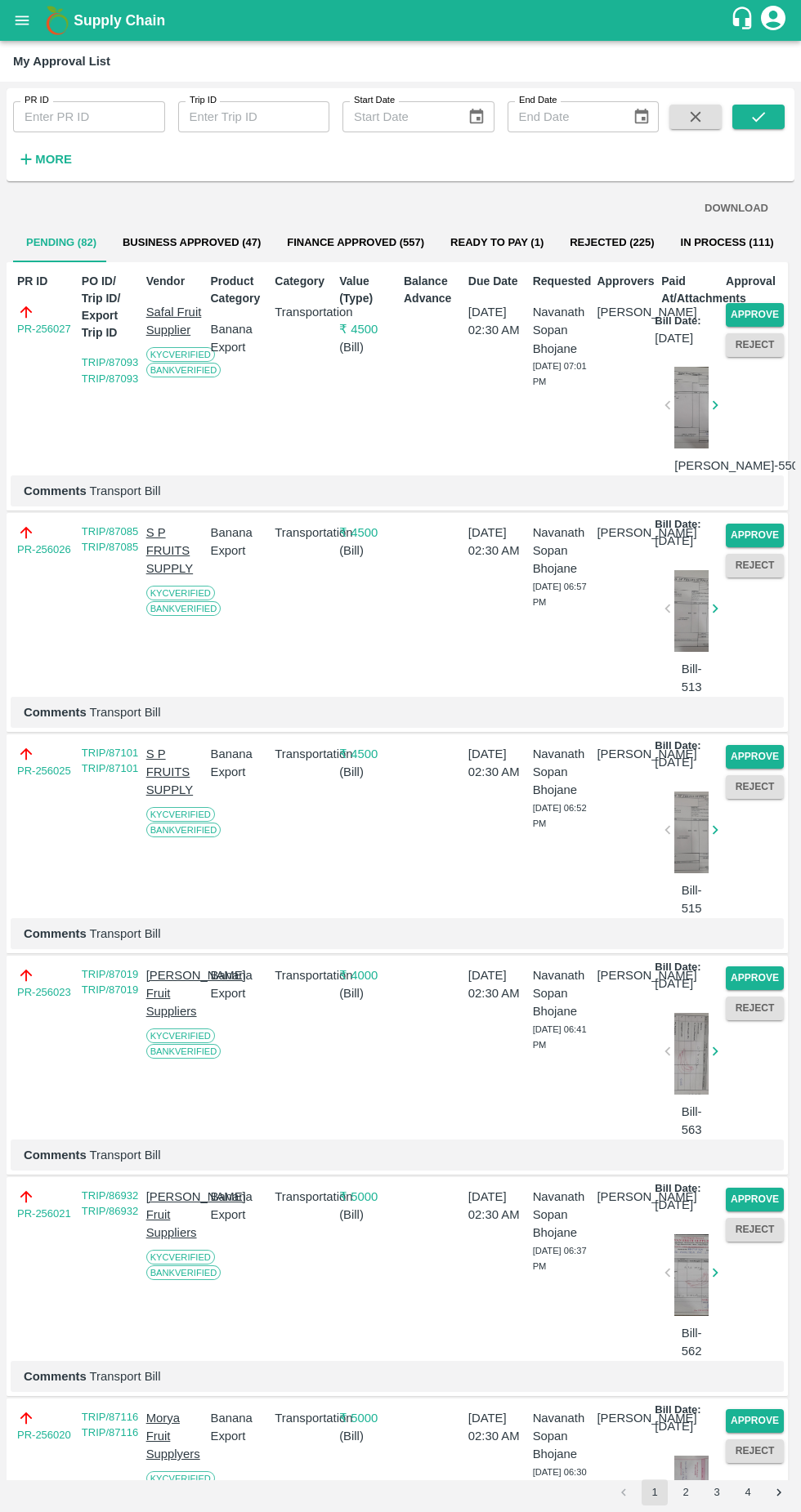
click at [743, 323] on button "Approve" at bounding box center [754, 314] width 58 height 24
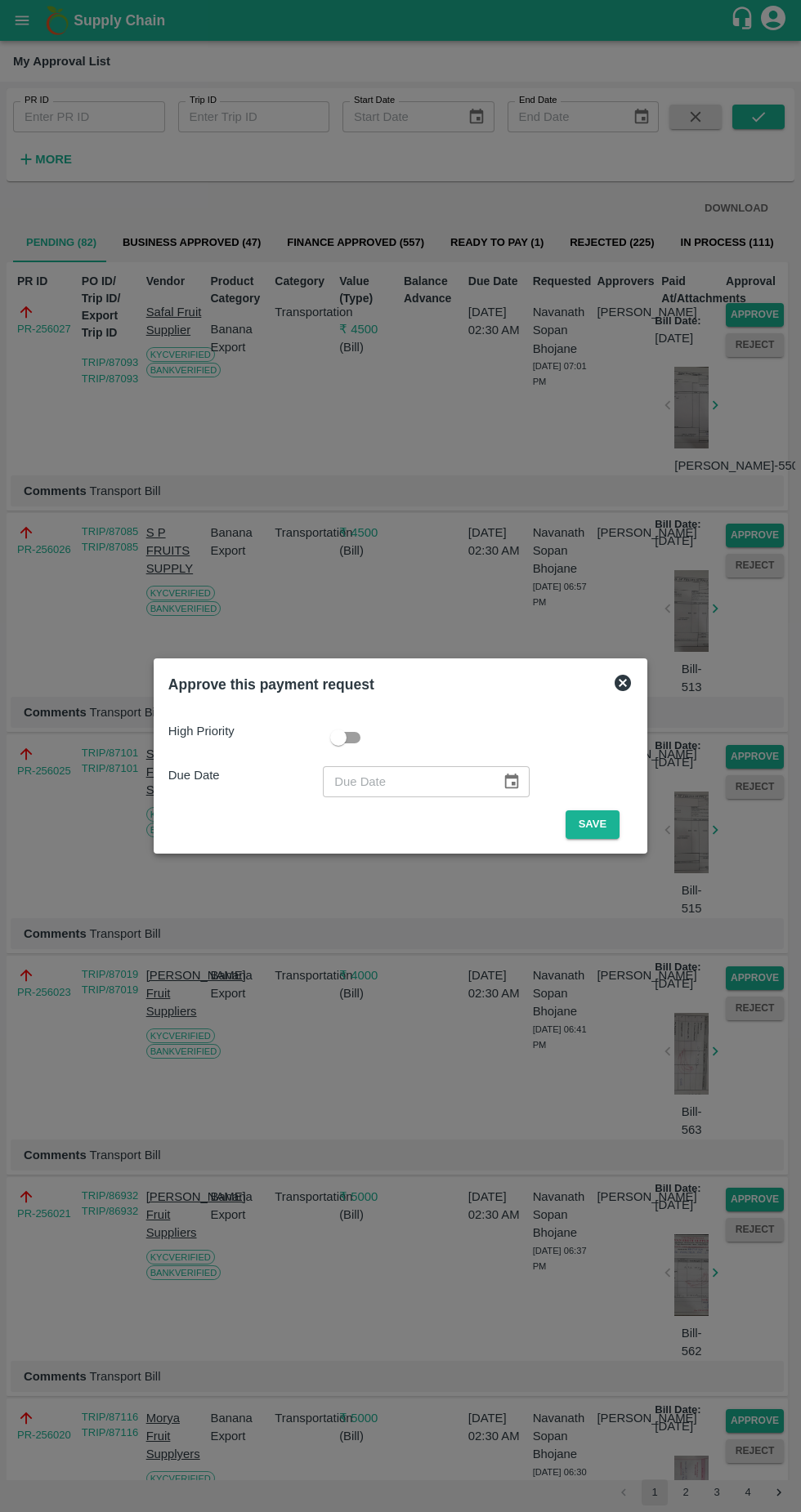
click at [596, 824] on button "Save" at bounding box center [592, 824] width 54 height 28
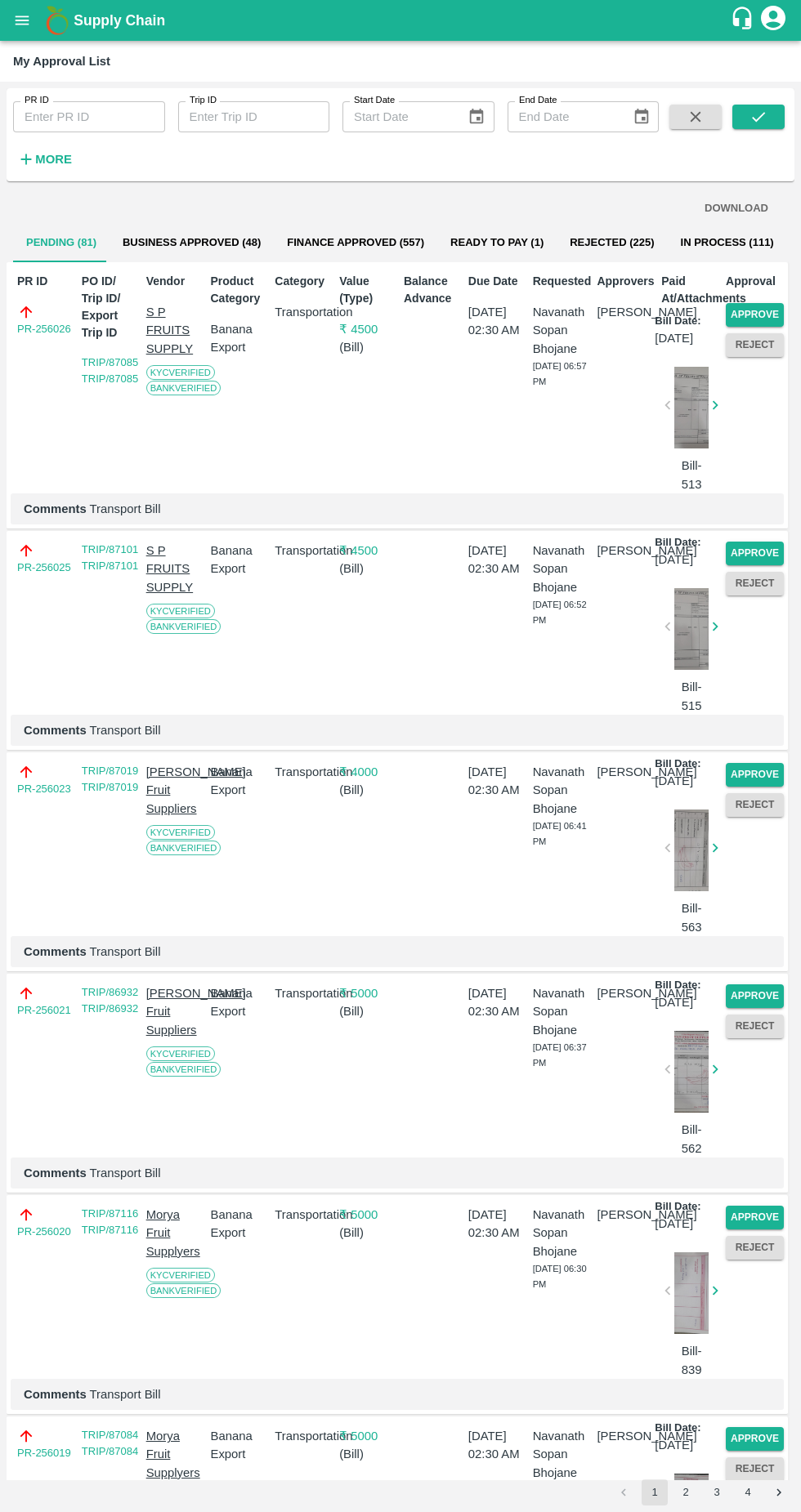
click at [771, 305] on button "Approve" at bounding box center [754, 314] width 58 height 24
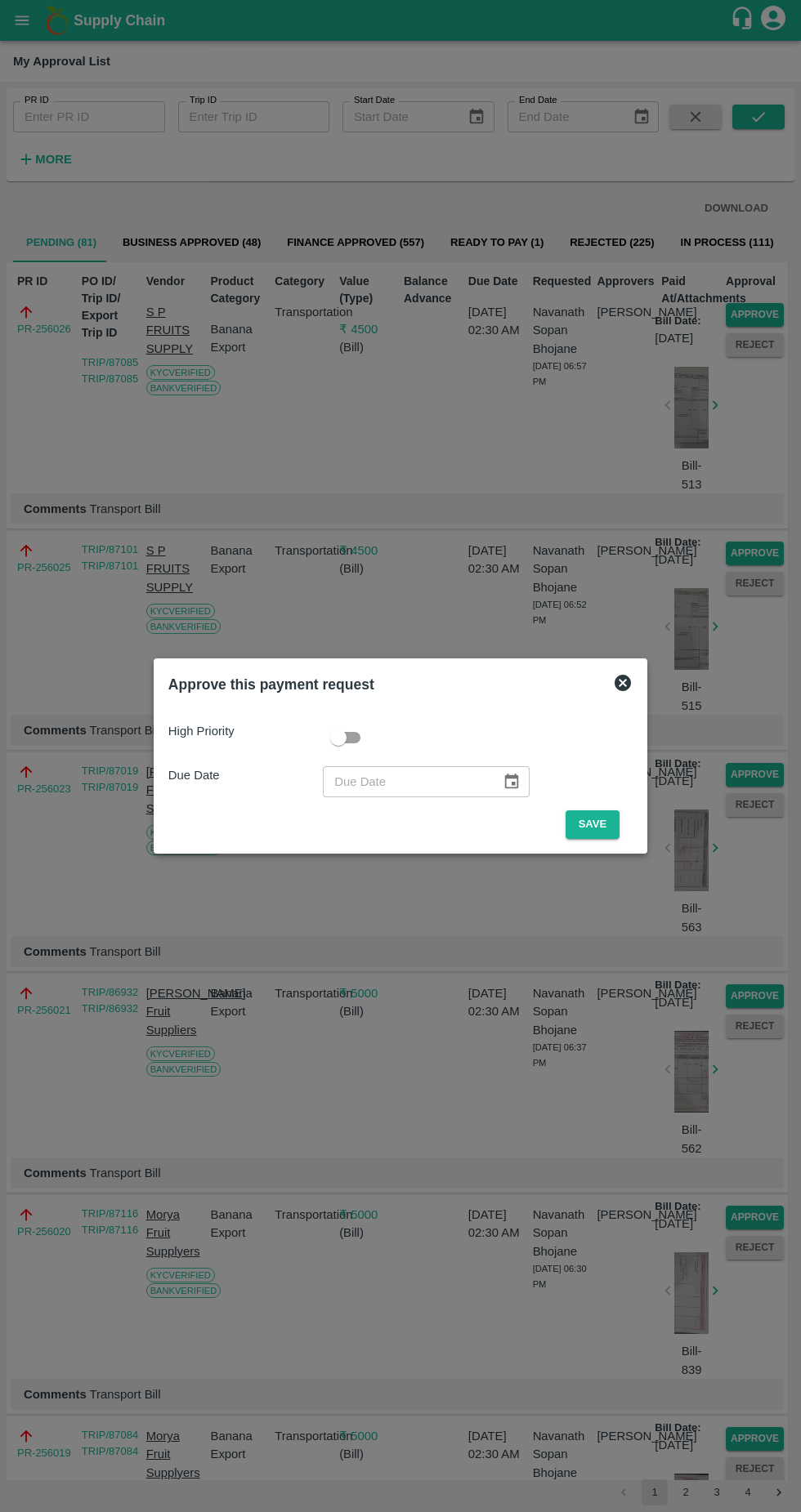
click at [596, 824] on button "Save" at bounding box center [592, 824] width 54 height 28
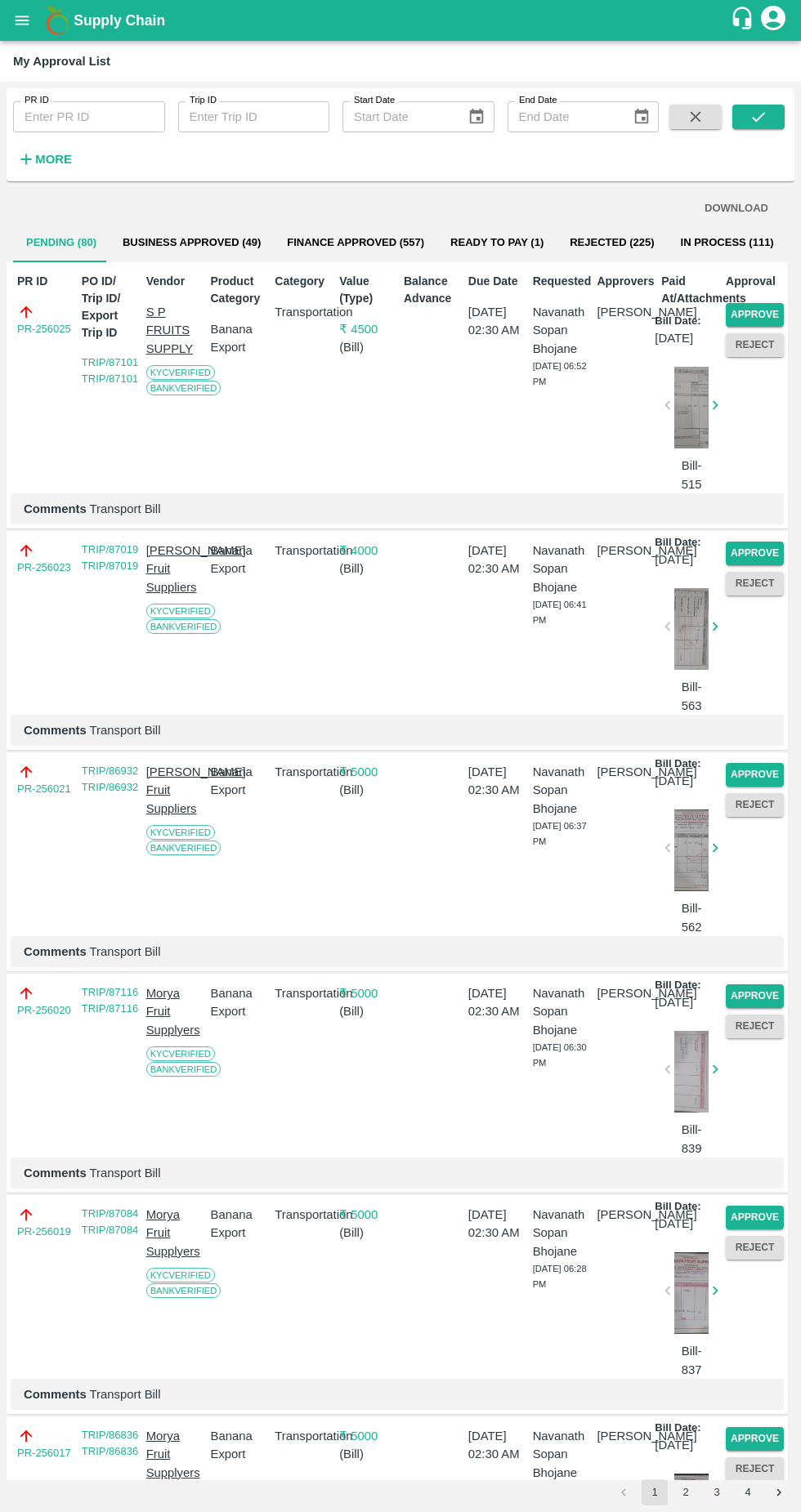
click at [762, 324] on button "Approve" at bounding box center [754, 314] width 58 height 24
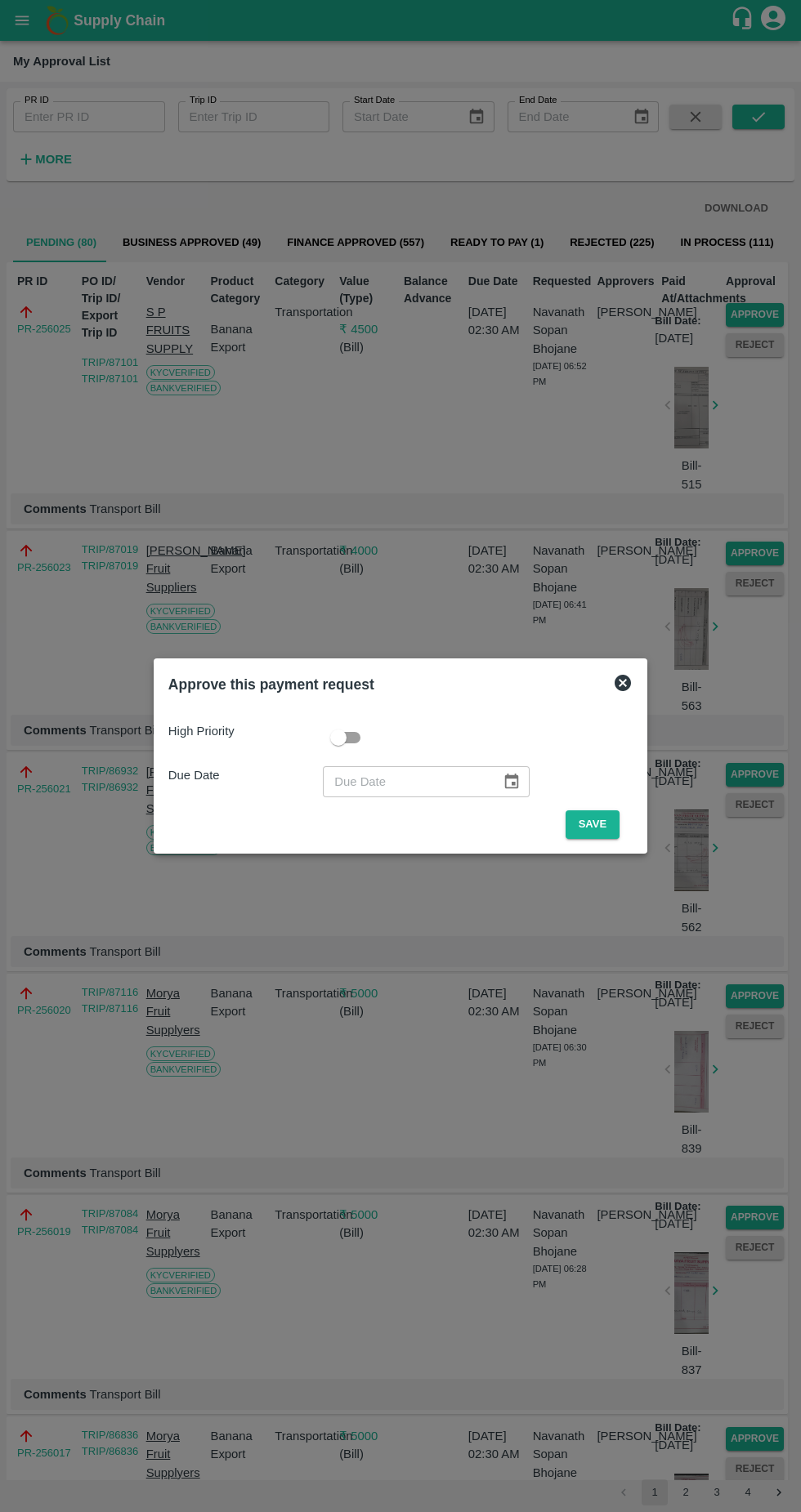
click at [596, 824] on button "Save" at bounding box center [592, 824] width 54 height 28
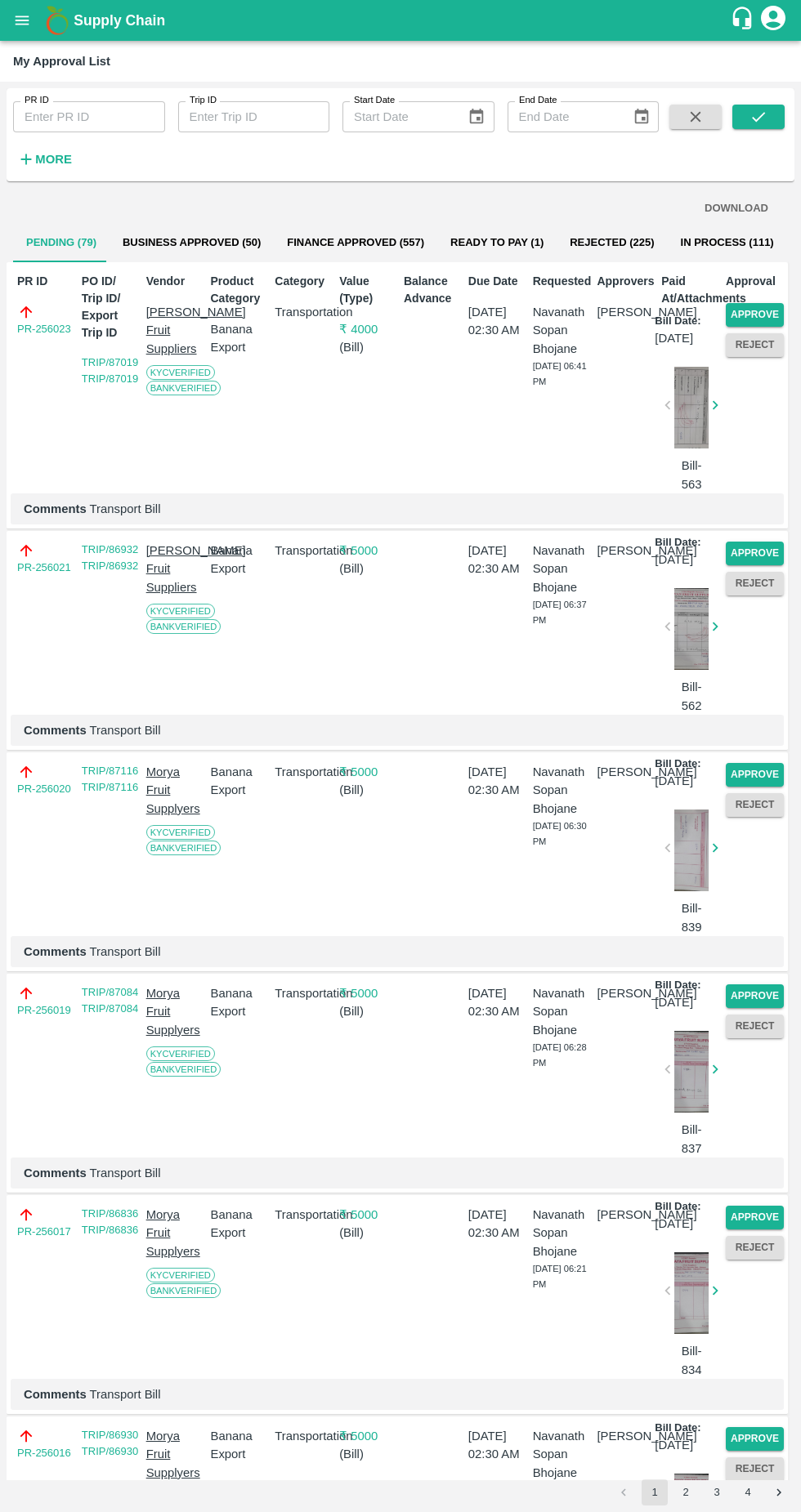
click at [765, 314] on button "Approve" at bounding box center [754, 314] width 58 height 24
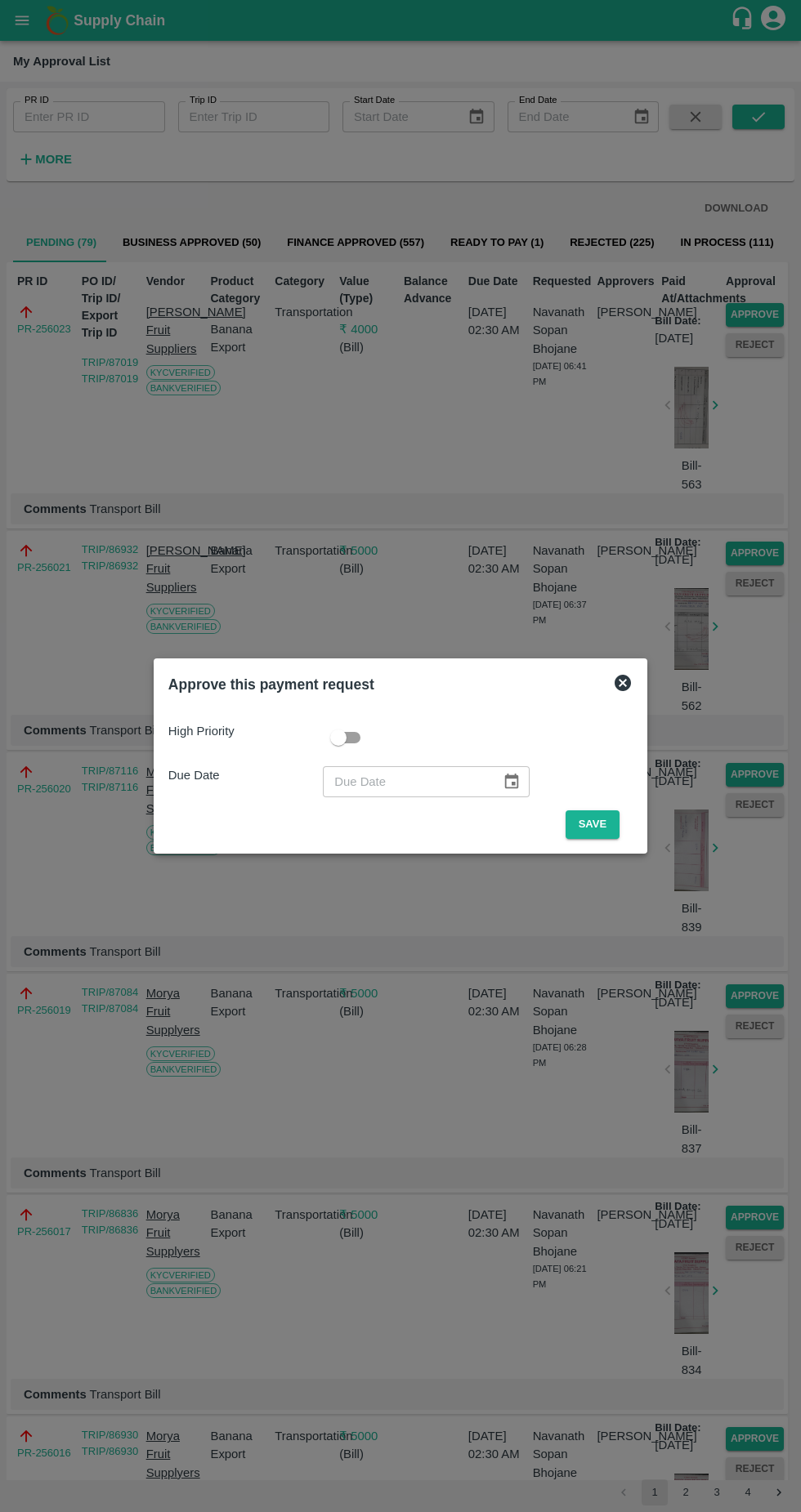
click at [596, 824] on button "Save" at bounding box center [592, 824] width 54 height 28
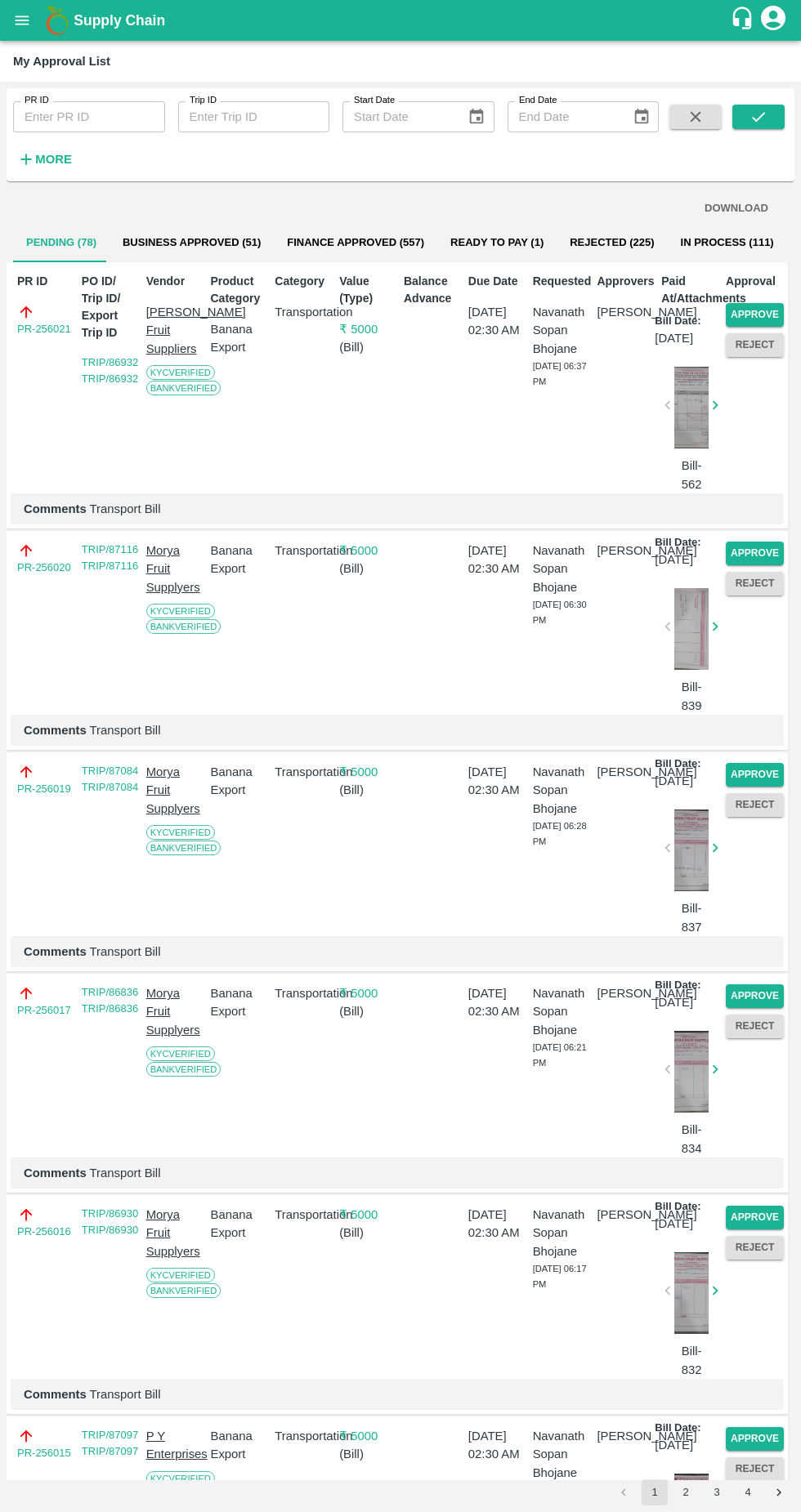
click at [753, 305] on button "Approve" at bounding box center [754, 314] width 58 height 24
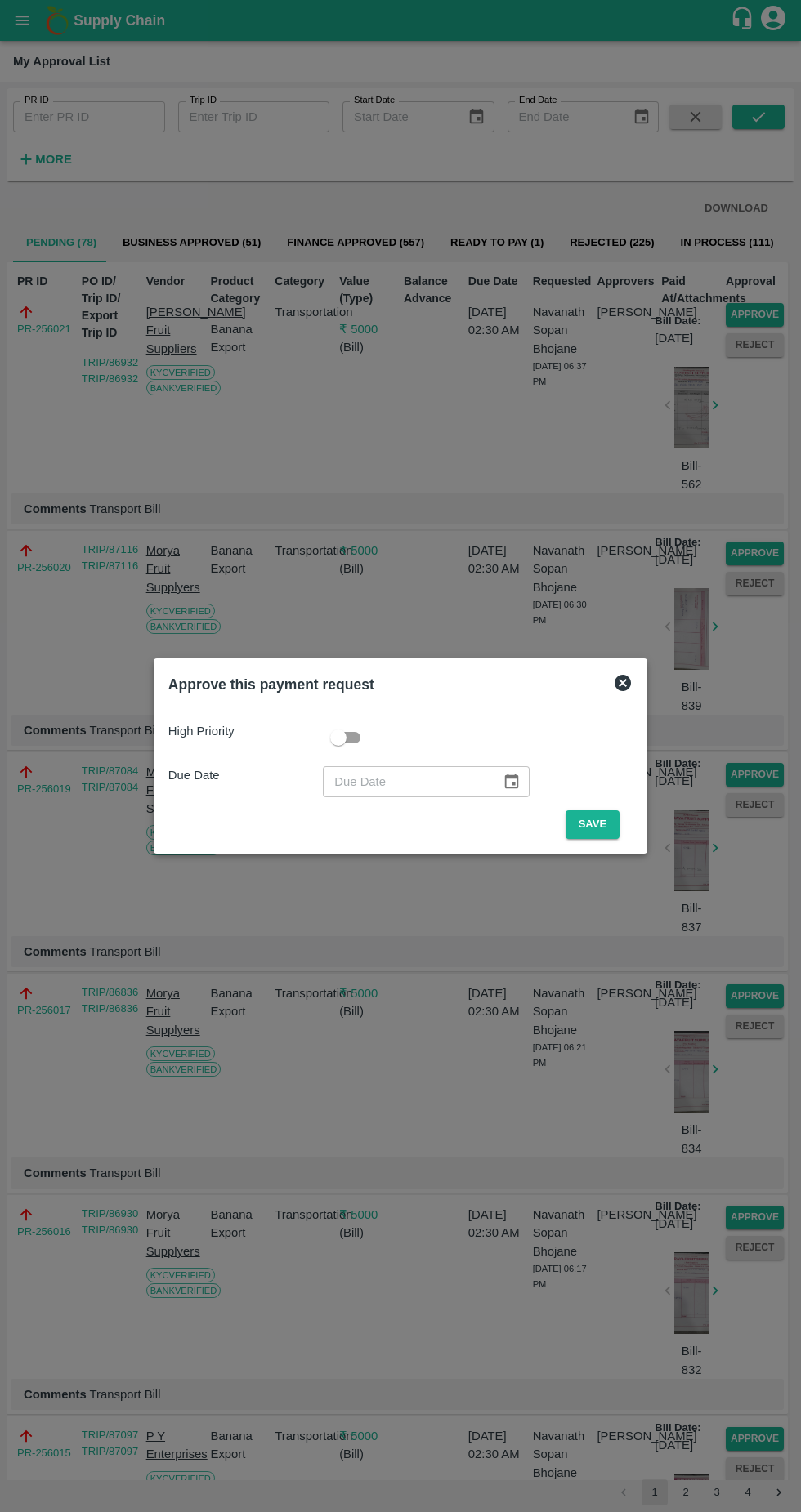
click at [596, 824] on button "Save" at bounding box center [592, 824] width 54 height 28
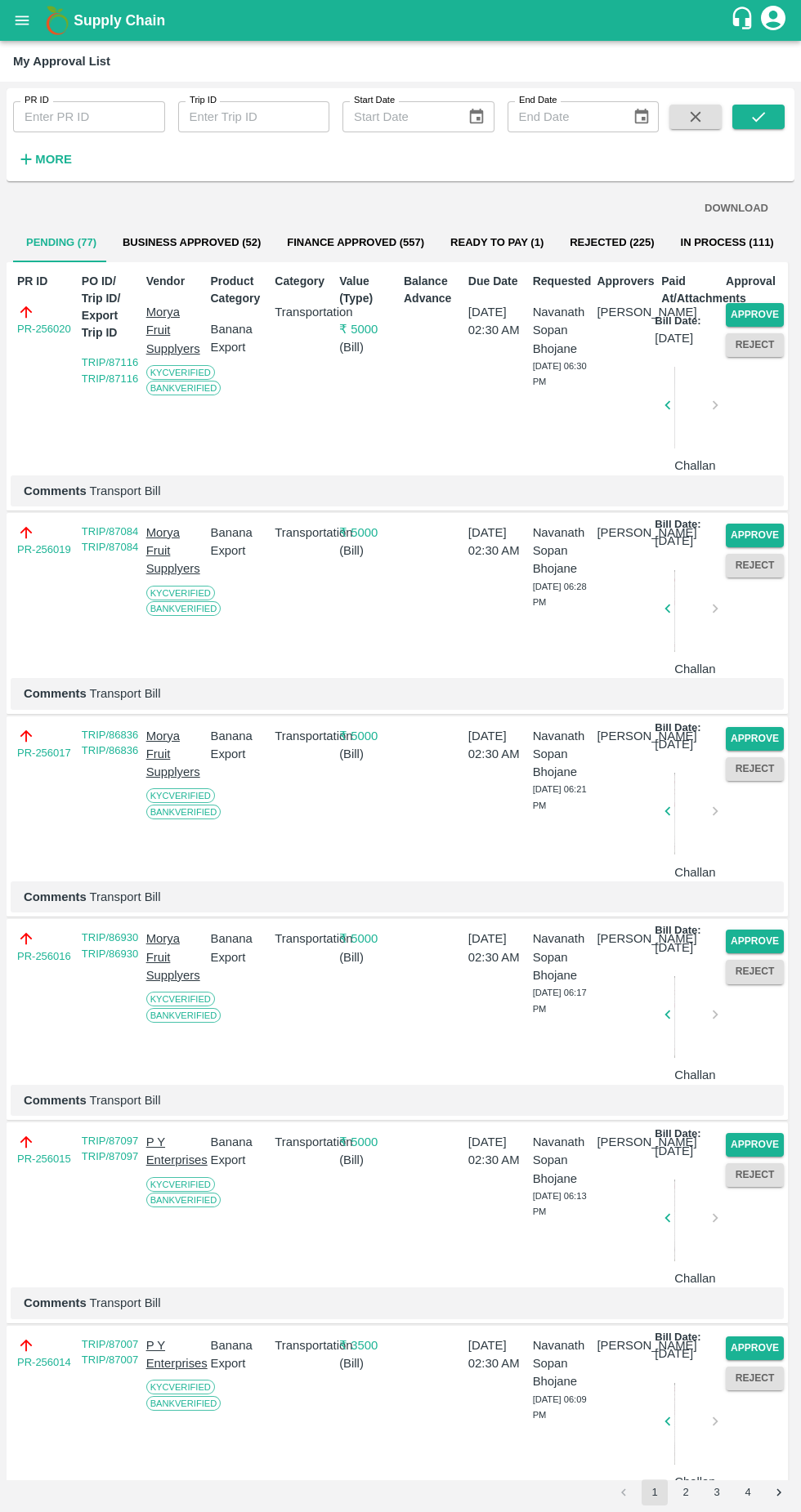
click at [772, 311] on button "Approve" at bounding box center [754, 314] width 58 height 24
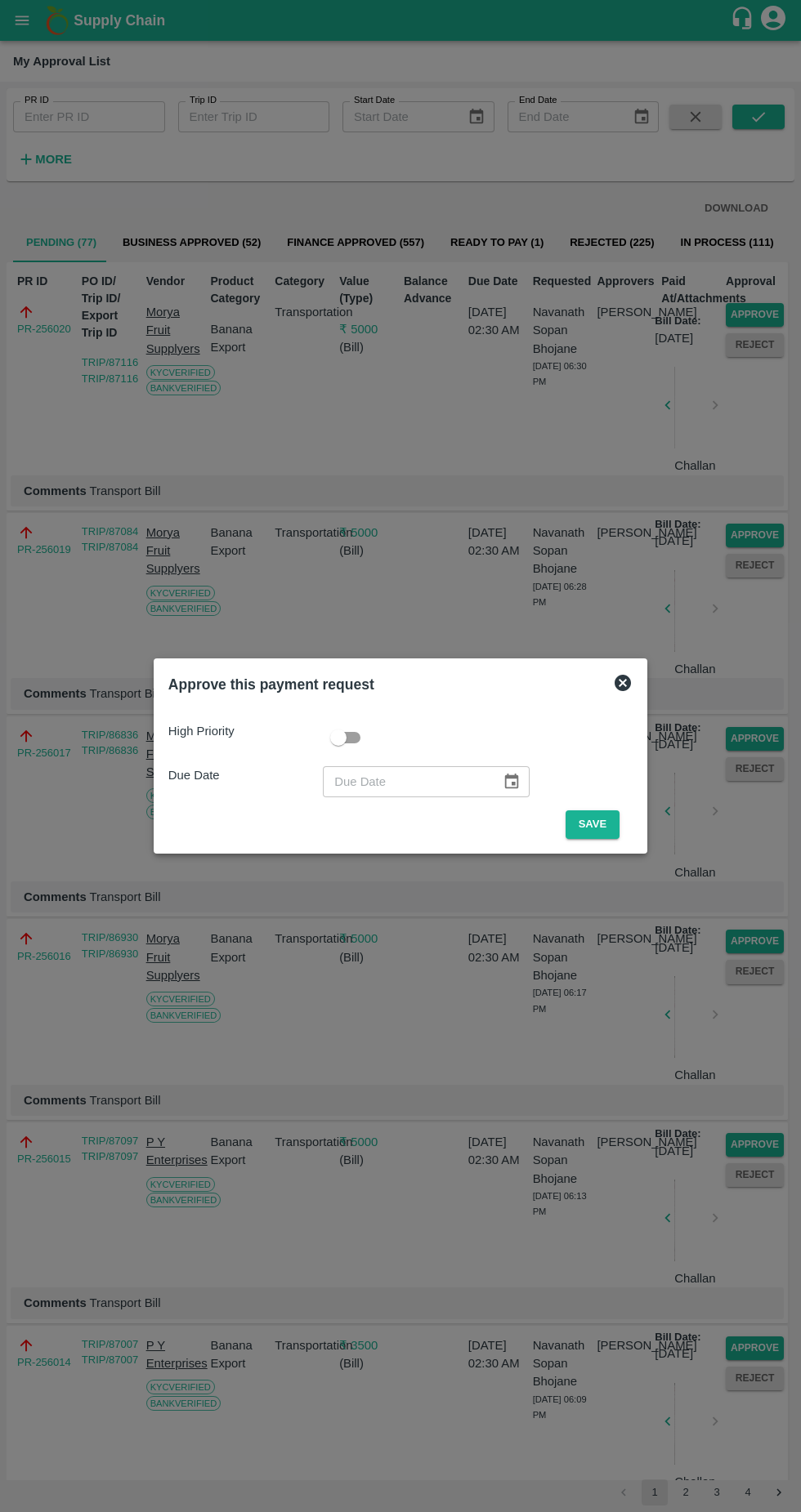
click at [602, 820] on button "Save" at bounding box center [592, 824] width 54 height 28
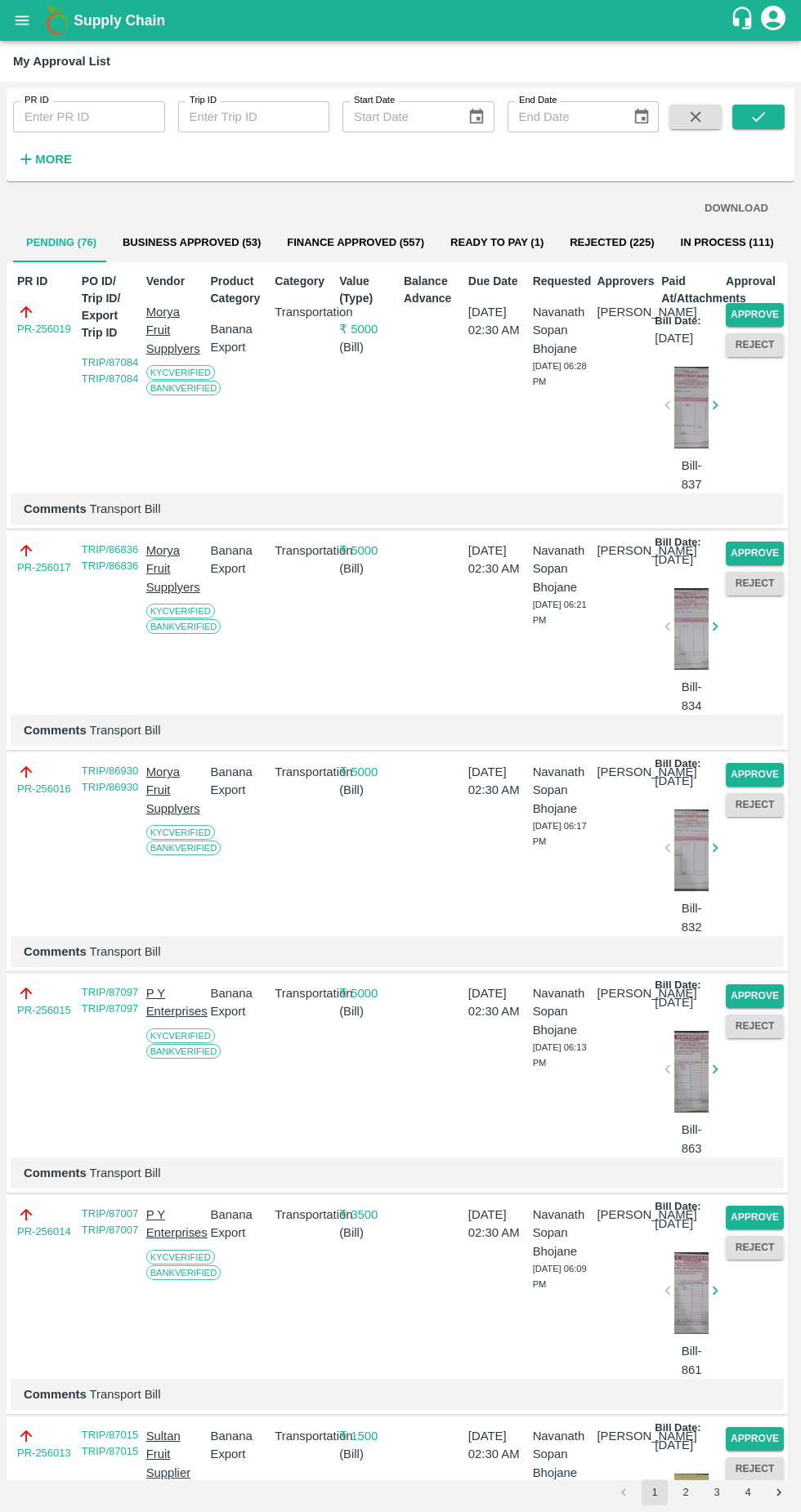
click at [749, 305] on button "Approve" at bounding box center [754, 314] width 58 height 24
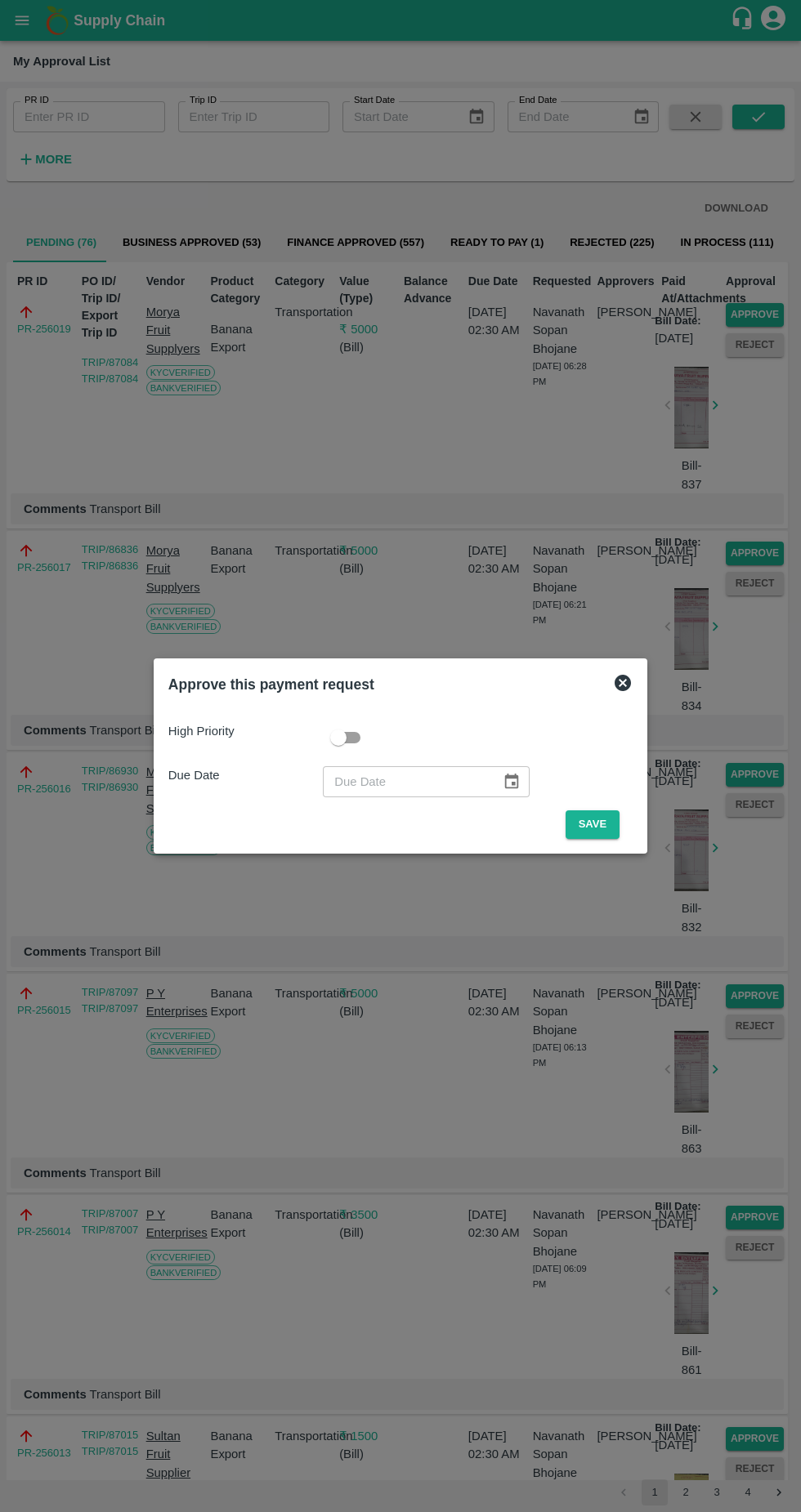
click at [596, 816] on button "Save" at bounding box center [592, 824] width 54 height 28
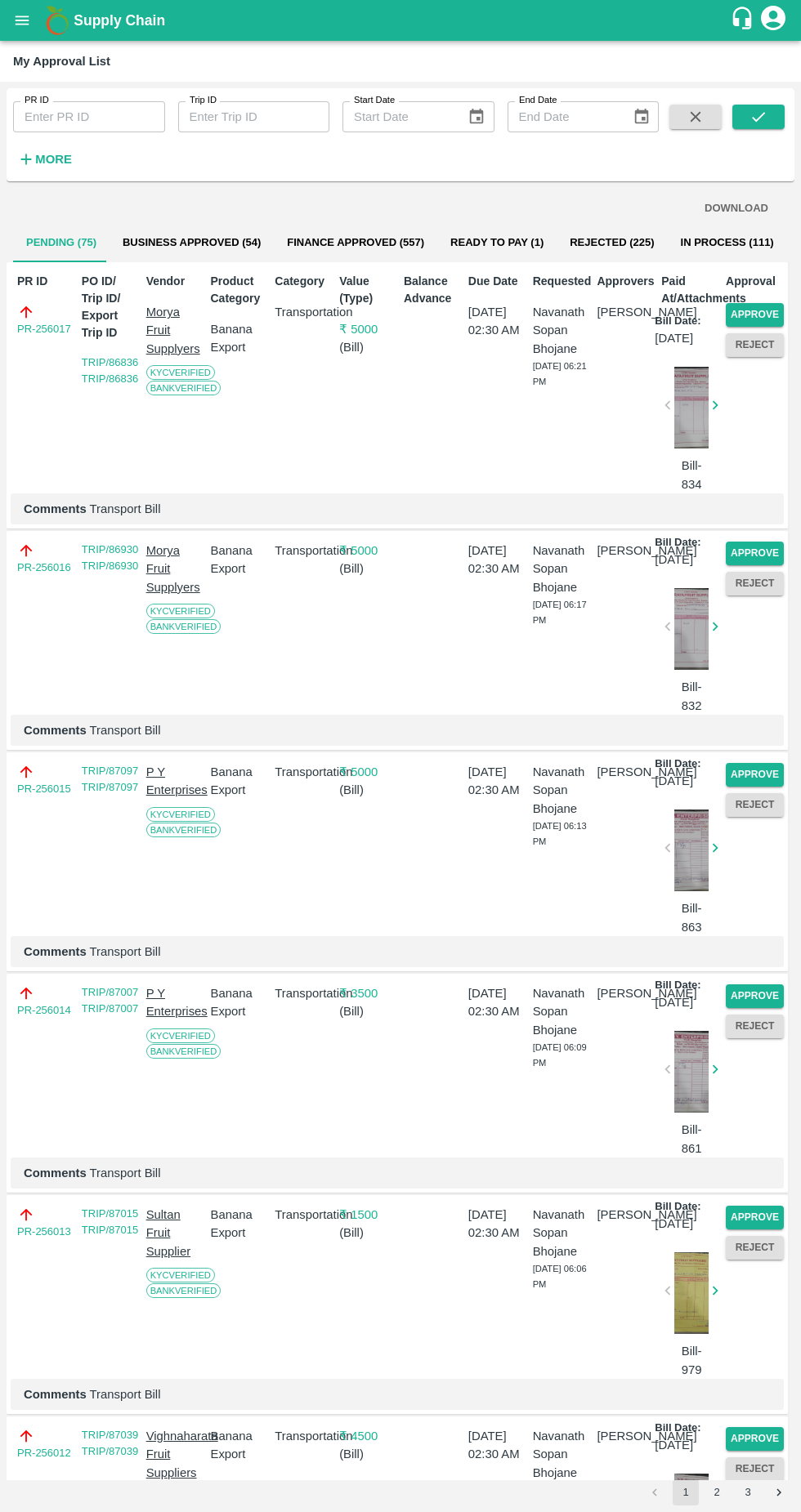
click at [775, 314] on button "Approve" at bounding box center [754, 314] width 58 height 24
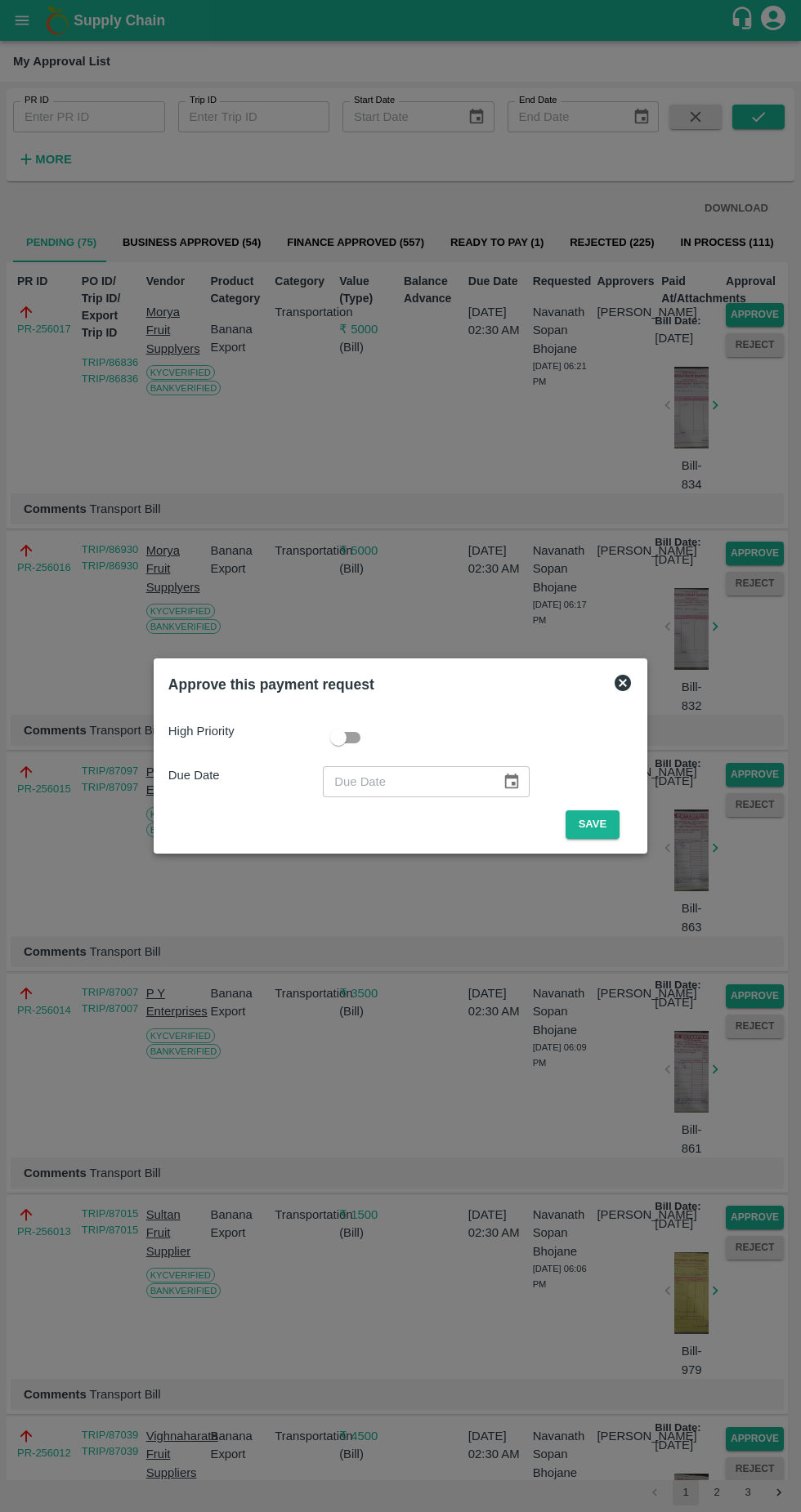
click at [596, 824] on button "Save" at bounding box center [592, 824] width 54 height 28
